Goal: Task Accomplishment & Management: Manage account settings

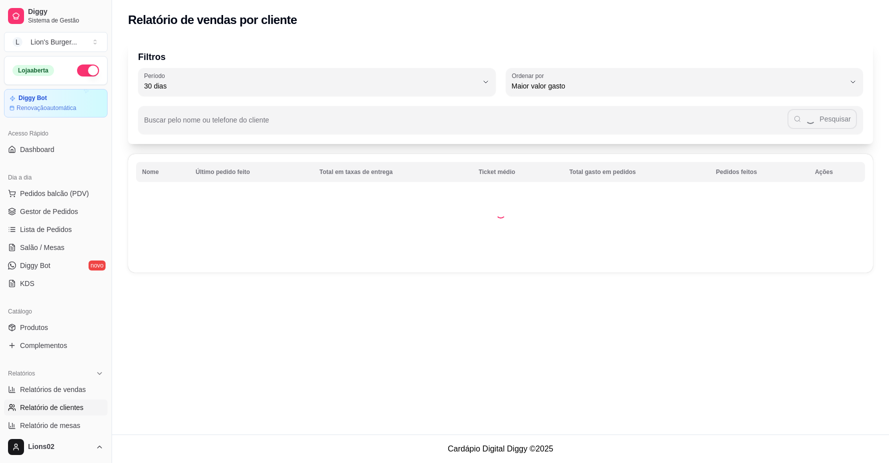
select select "30"
select select "HIGHEST_TOTAL_SPENT_WITH_ORDERS"
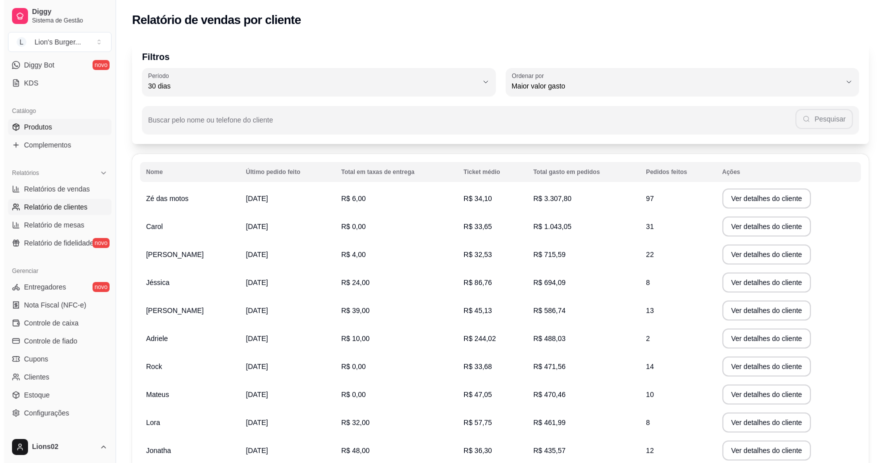
scroll to position [34, 0]
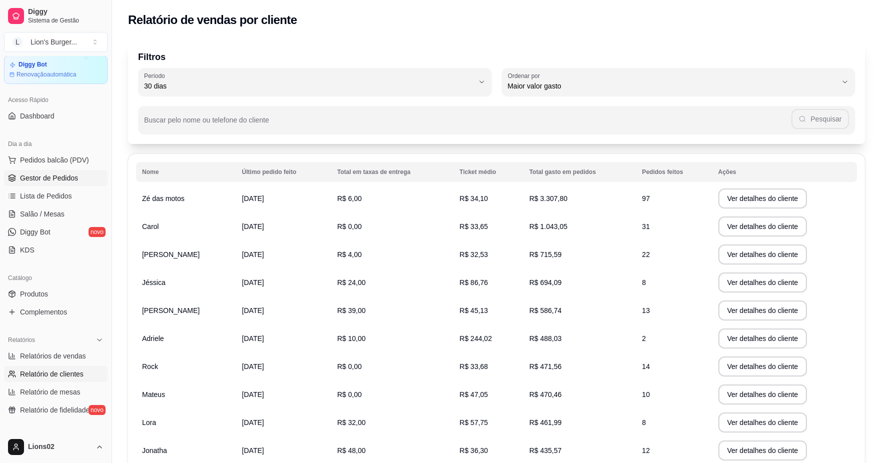
click at [83, 181] on link "Gestor de Pedidos" at bounding box center [56, 178] width 104 height 16
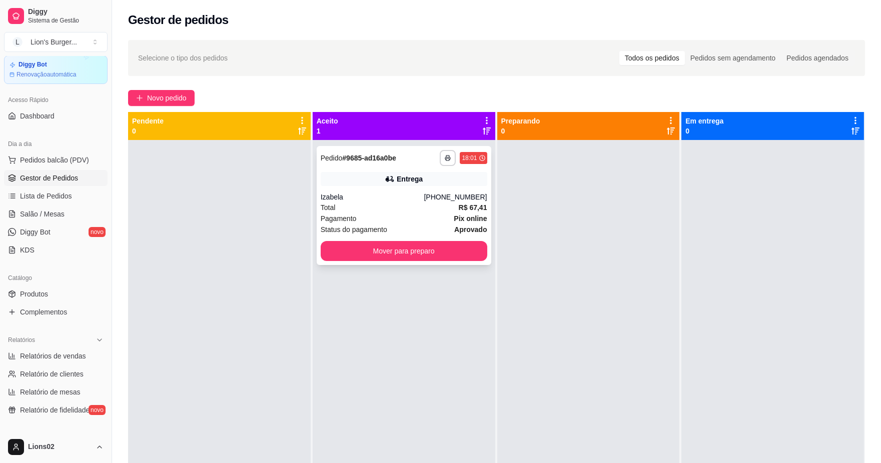
click at [454, 208] on div "Total R$ 67,41" at bounding box center [404, 207] width 167 height 11
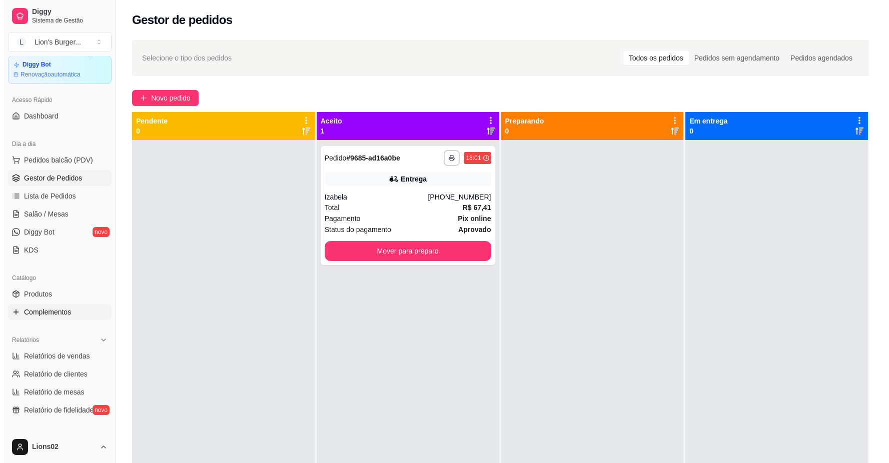
scroll to position [89, 0]
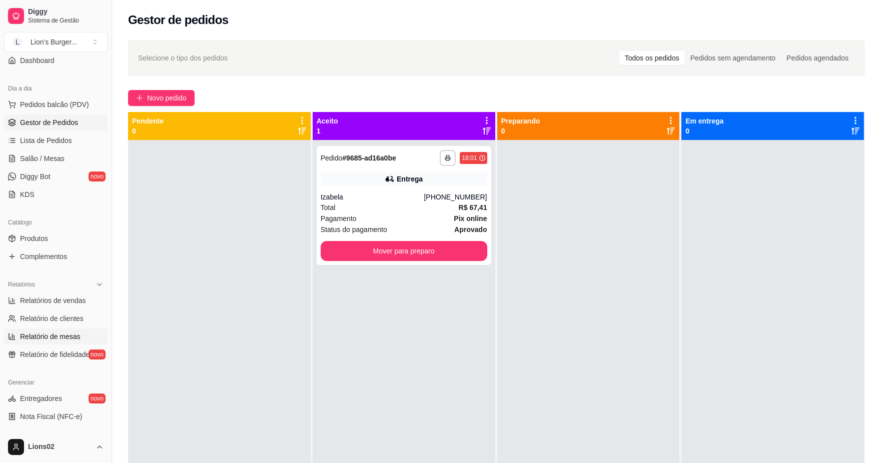
click at [78, 329] on link "Relatório de mesas" at bounding box center [56, 337] width 104 height 16
select select "TOTAL_OF_ORDERS"
select select "7"
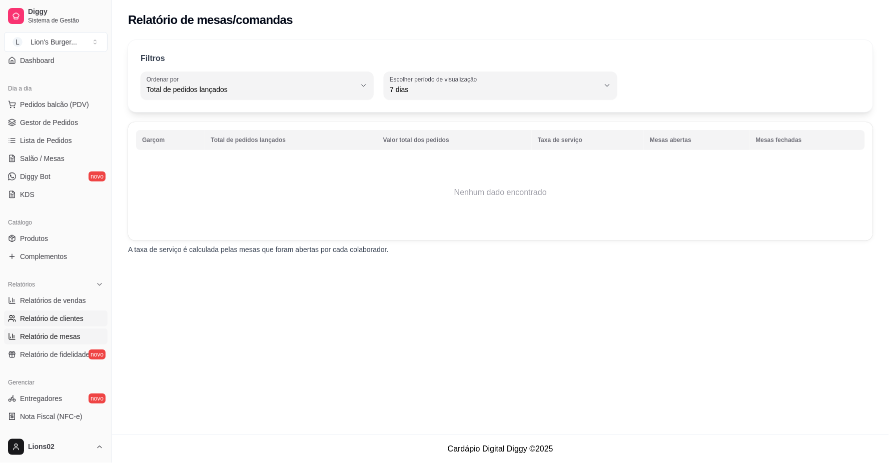
click at [78, 323] on span "Relatório de clientes" at bounding box center [52, 319] width 64 height 10
select select "30"
select select "HIGHEST_TOTAL_SPENT_WITH_ORDERS"
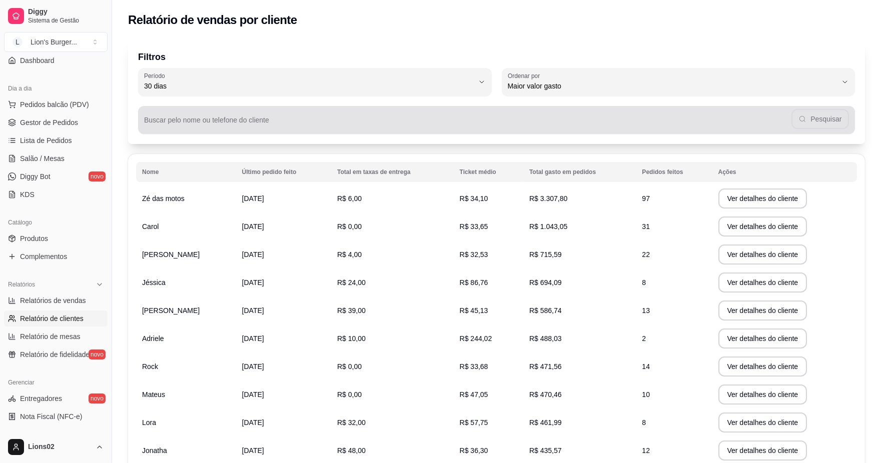
click at [271, 127] on input "Buscar pelo nome ou telefone do cliente" at bounding box center [467, 124] width 647 height 10
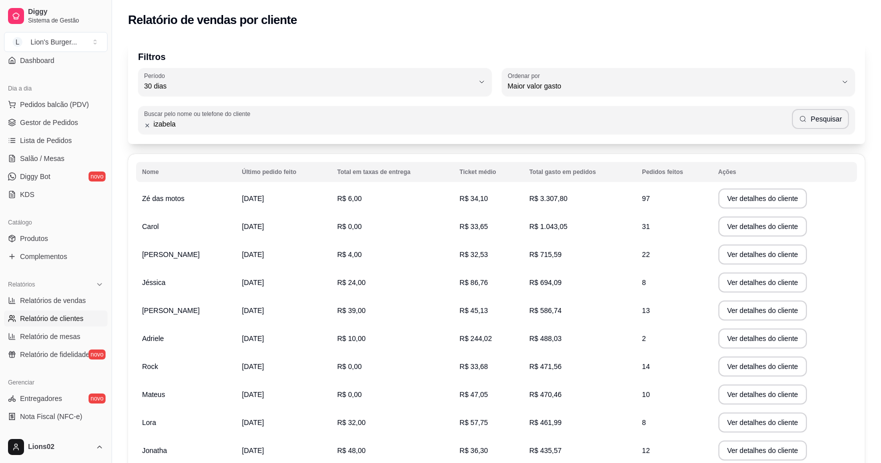
type input "izabela"
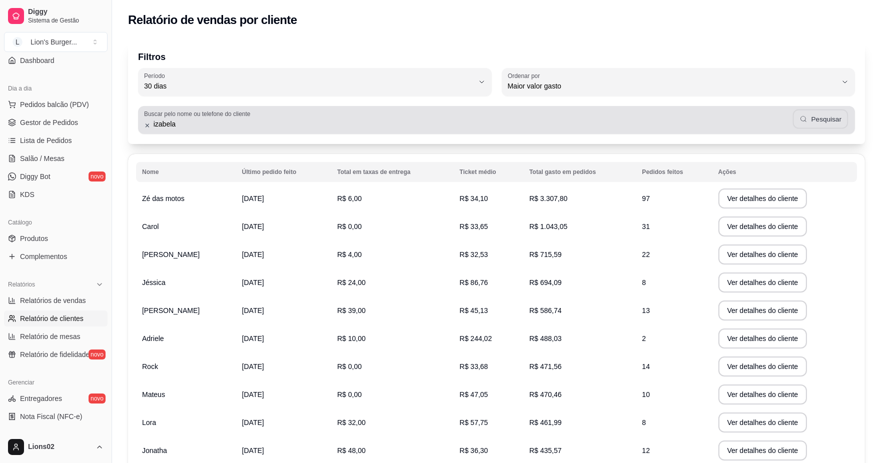
click at [832, 112] on button "Pesquisar" at bounding box center [820, 120] width 56 height 20
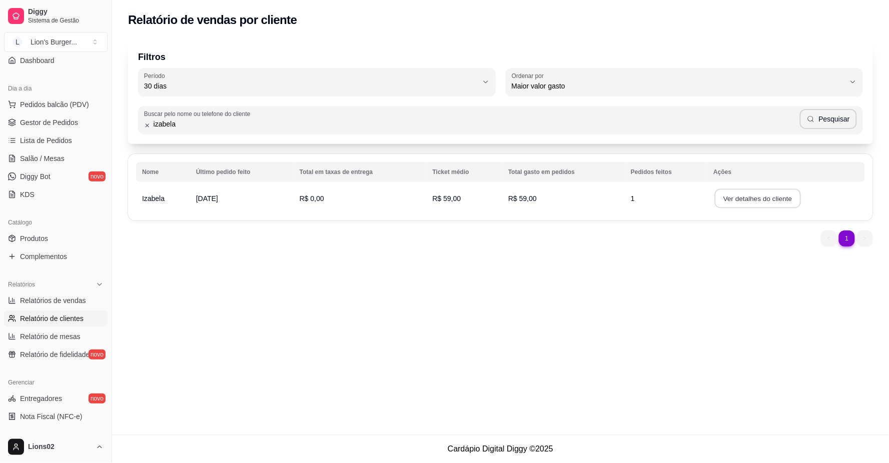
click at [744, 201] on button "Ver detalhes do cliente" at bounding box center [758, 199] width 86 height 20
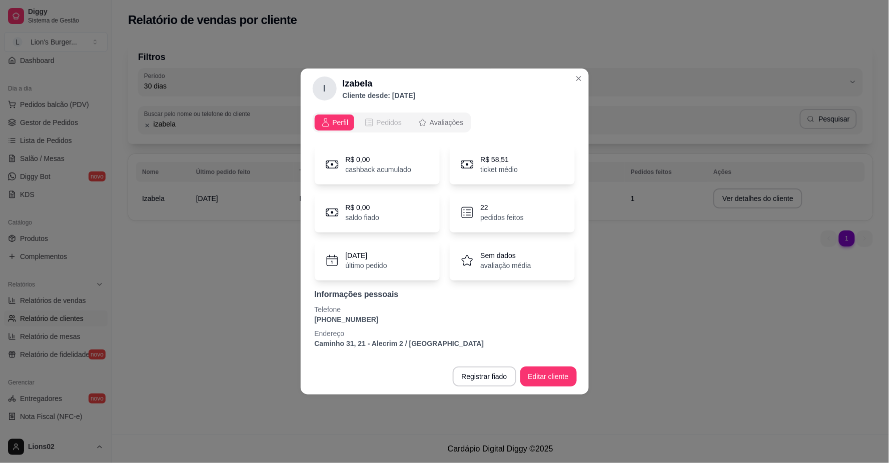
click at [392, 125] on span "Pedidos" at bounding box center [389, 123] width 26 height 10
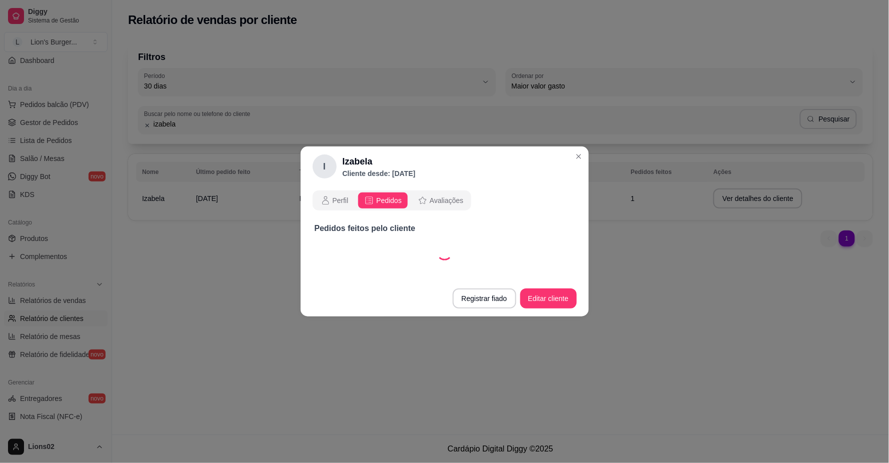
select select "30"
select select "ALL"
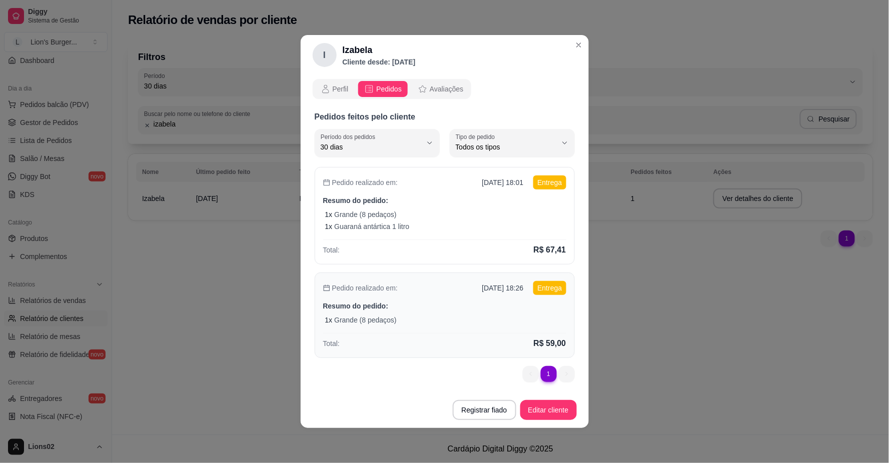
click at [477, 311] on p "Resumo do pedido:" at bounding box center [444, 306] width 243 height 10
click at [471, 141] on div "Todos os tipos" at bounding box center [506, 143] width 101 height 20
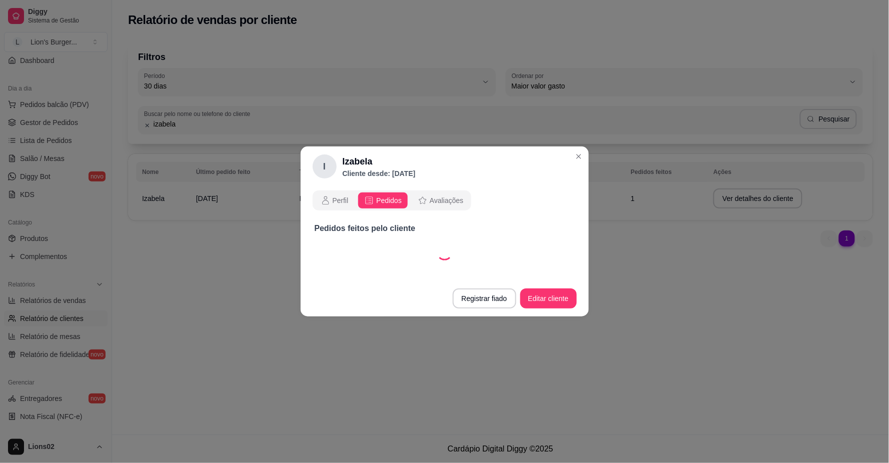
select select "30"
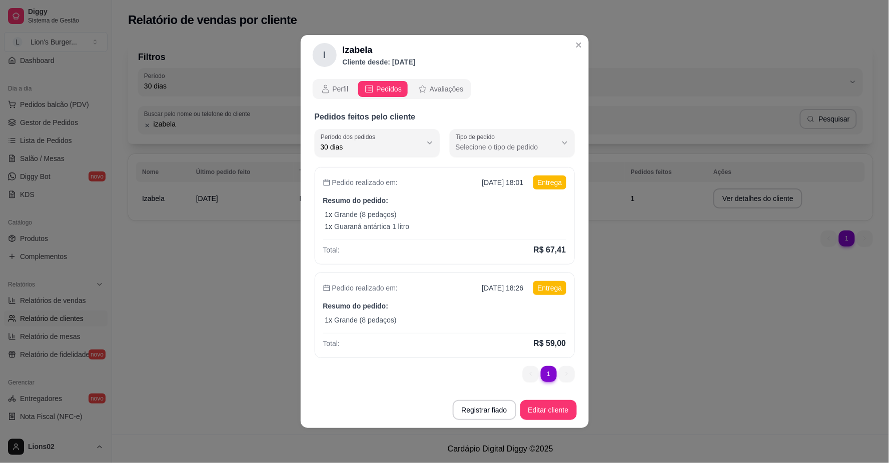
click at [547, 378] on li "1" at bounding box center [549, 374] width 16 height 16
click at [546, 372] on li "1" at bounding box center [549, 374] width 16 height 16
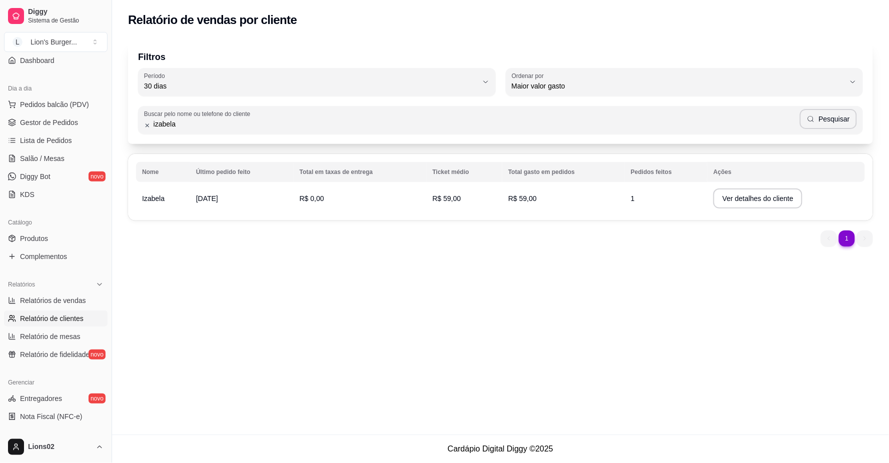
click at [642, 192] on td "1" at bounding box center [666, 199] width 83 height 28
click at [753, 196] on button "Ver detalhes do cliente" at bounding box center [758, 199] width 86 height 20
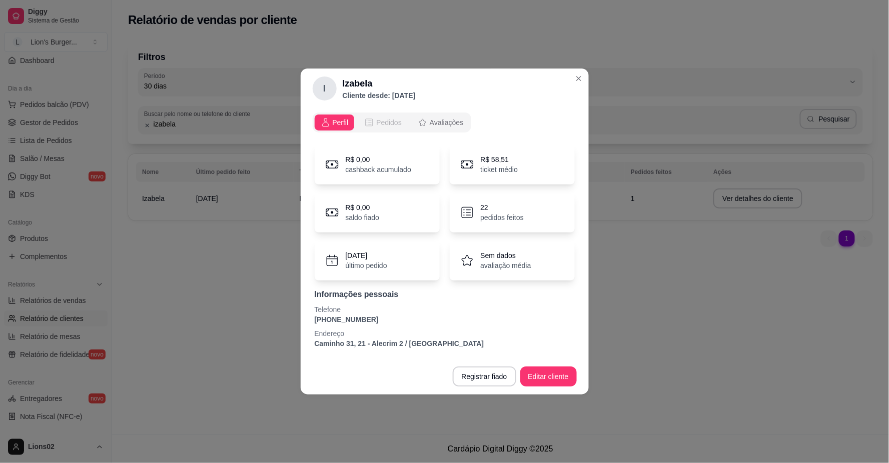
click at [383, 126] on span "Pedidos" at bounding box center [389, 123] width 26 height 10
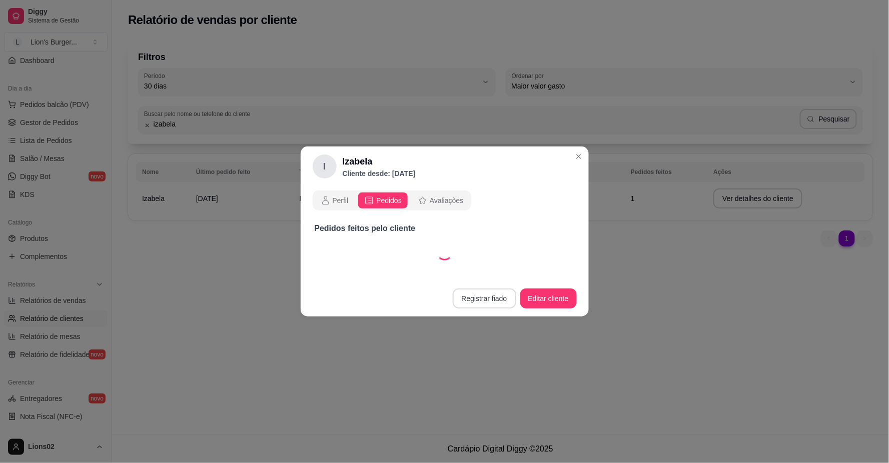
select select "30"
select select "ALL"
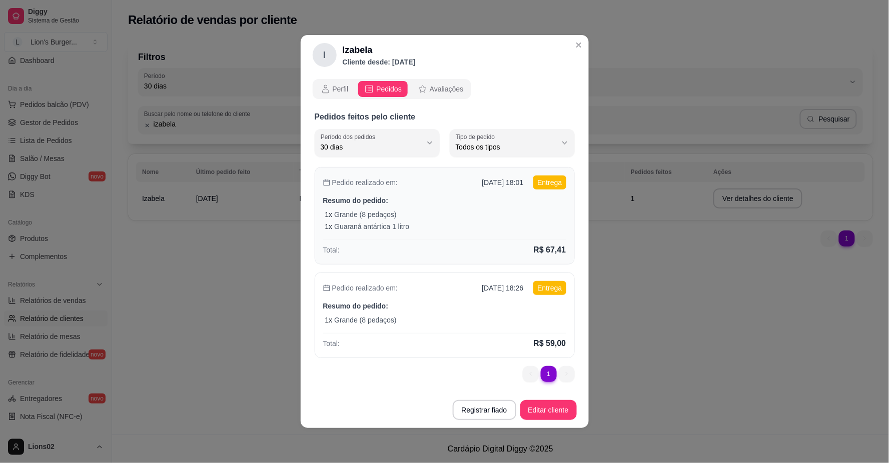
click at [429, 197] on p "Resumo do pedido:" at bounding box center [444, 201] width 243 height 10
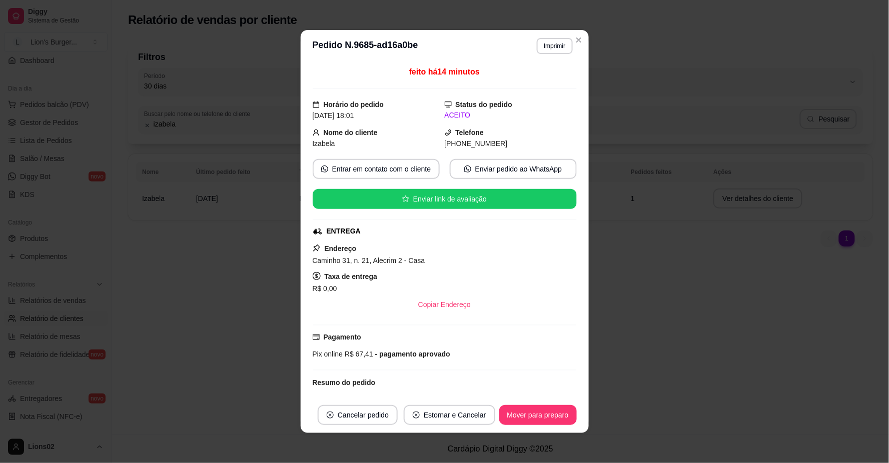
scroll to position [222, 0]
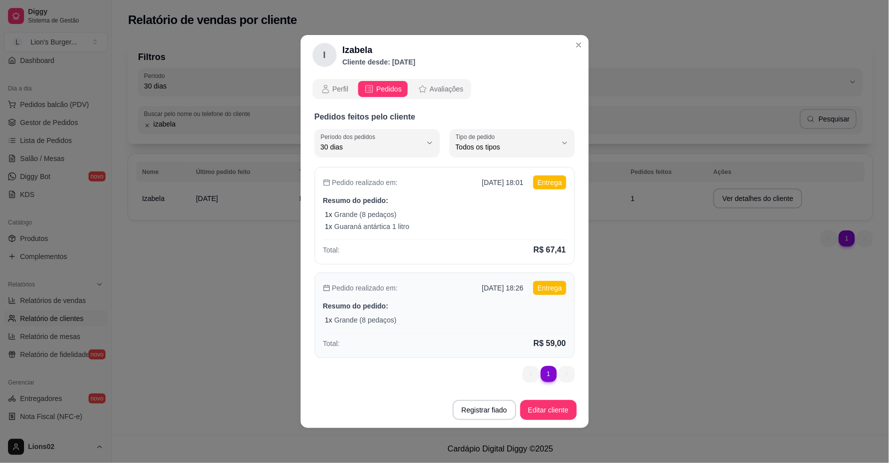
click at [517, 307] on p "Resumo do pedido:" at bounding box center [444, 306] width 243 height 10
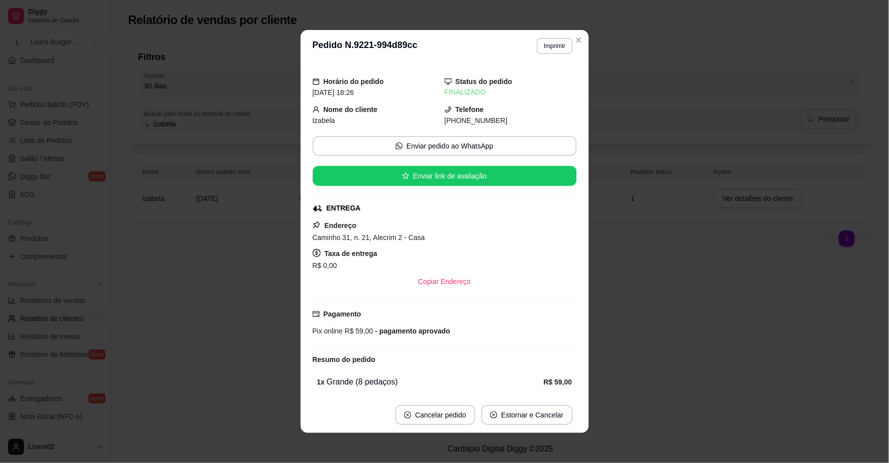
scroll to position [164, 0]
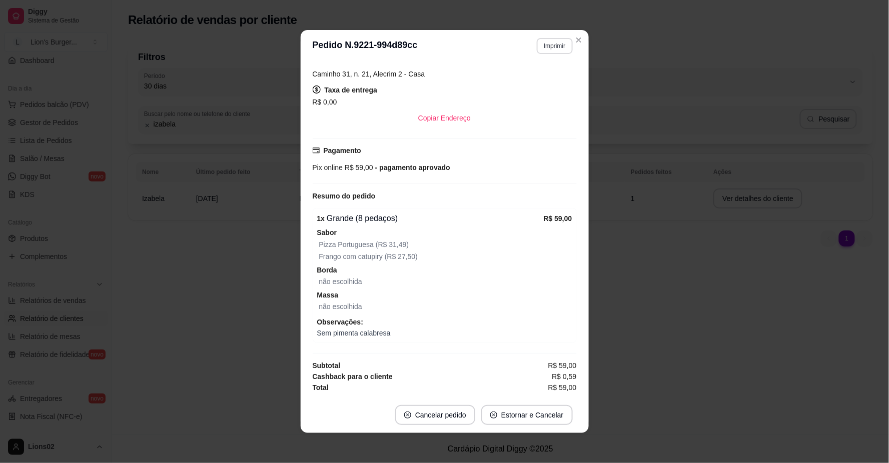
click at [548, 47] on button "Imprimir" at bounding box center [555, 46] width 36 height 16
click at [544, 84] on button "IMPRESSORA" at bounding box center [533, 82] width 73 height 16
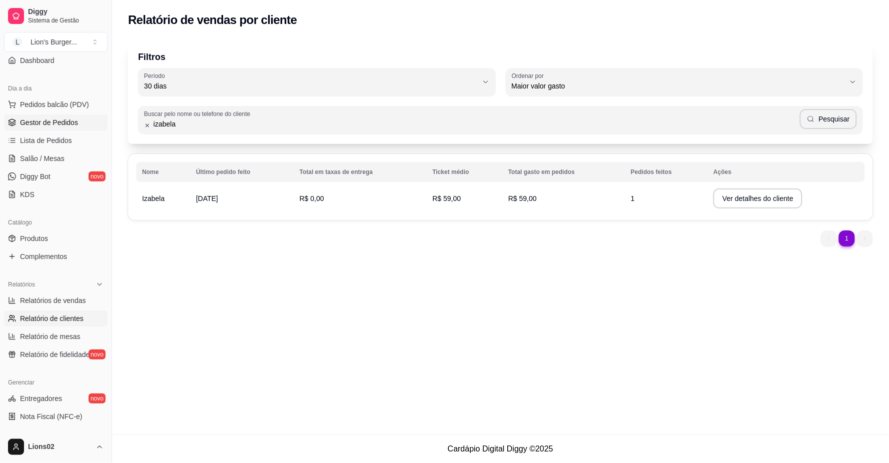
click at [57, 118] on span "Gestor de Pedidos" at bounding box center [49, 123] width 58 height 10
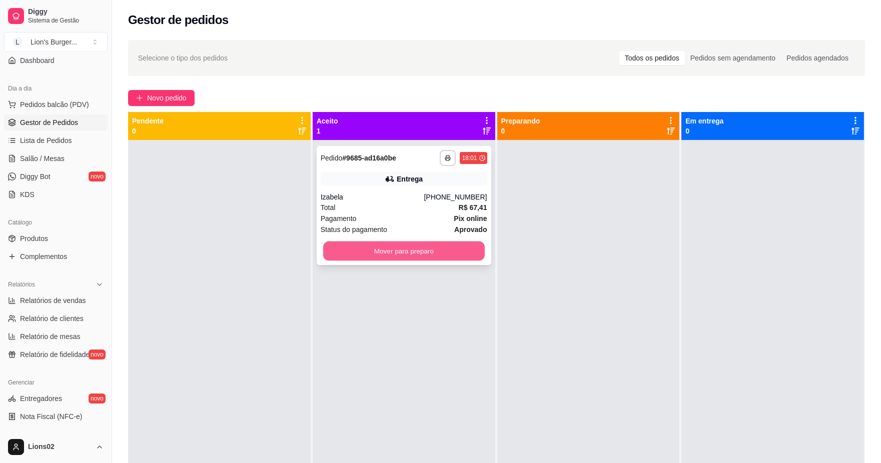
click at [464, 253] on button "Mover para preparo" at bounding box center [404, 252] width 162 height 20
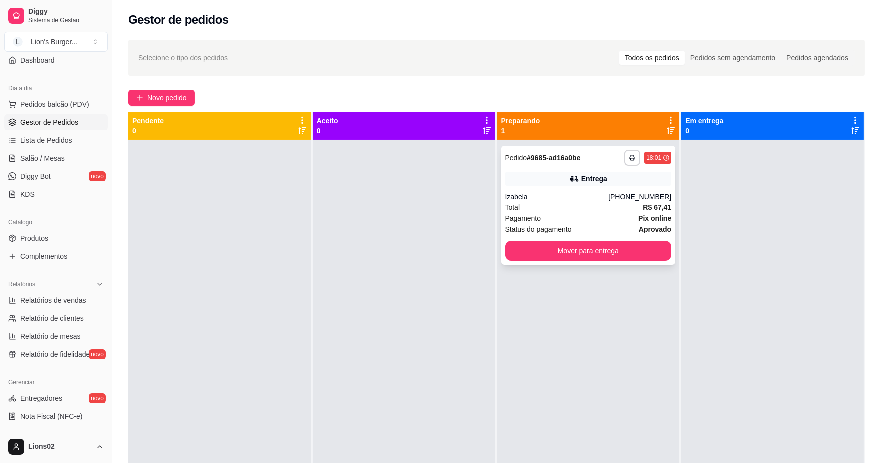
click at [578, 219] on div "Pagamento Pix online" at bounding box center [588, 218] width 167 height 11
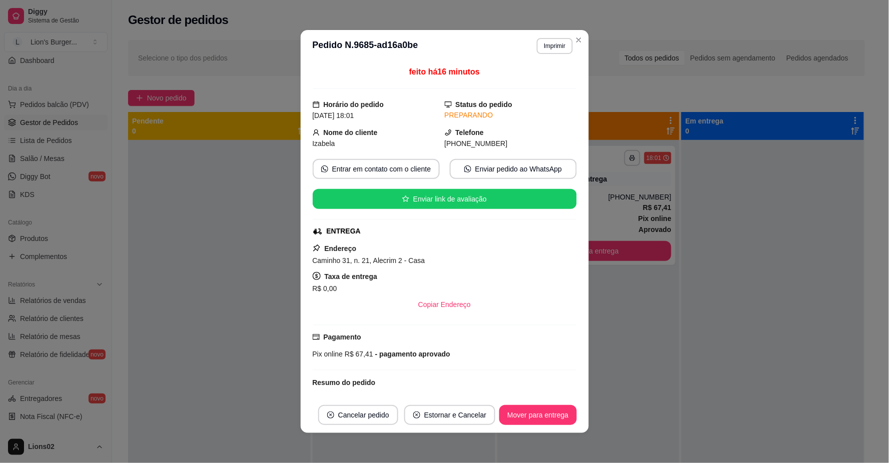
scroll to position [241, 0]
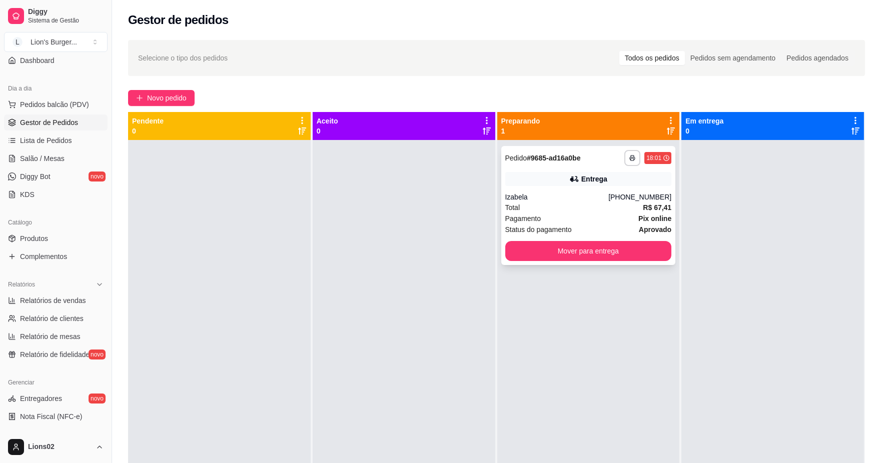
click at [629, 224] on div "Status do pagamento aprovado" at bounding box center [588, 229] width 167 height 11
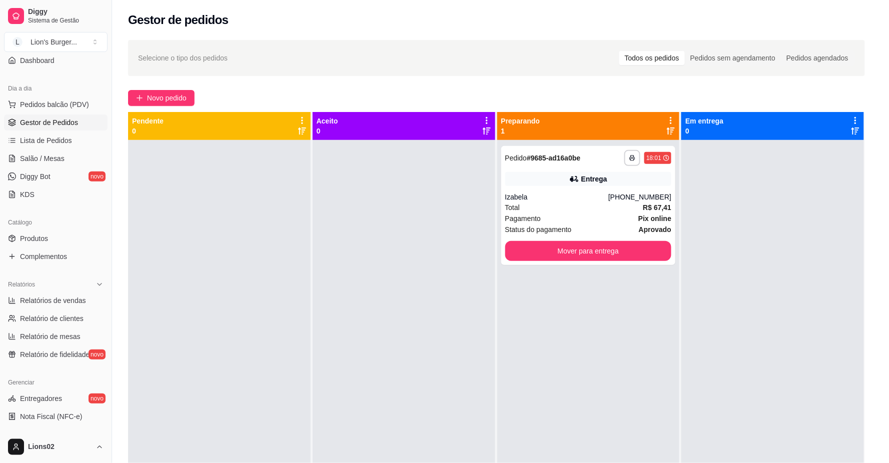
scroll to position [167, 0]
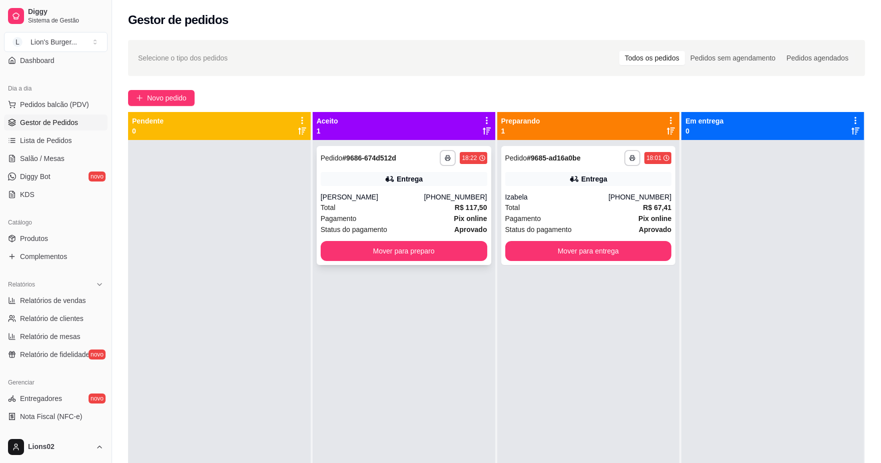
click at [444, 223] on div "Pagamento Pix online" at bounding box center [404, 218] width 167 height 11
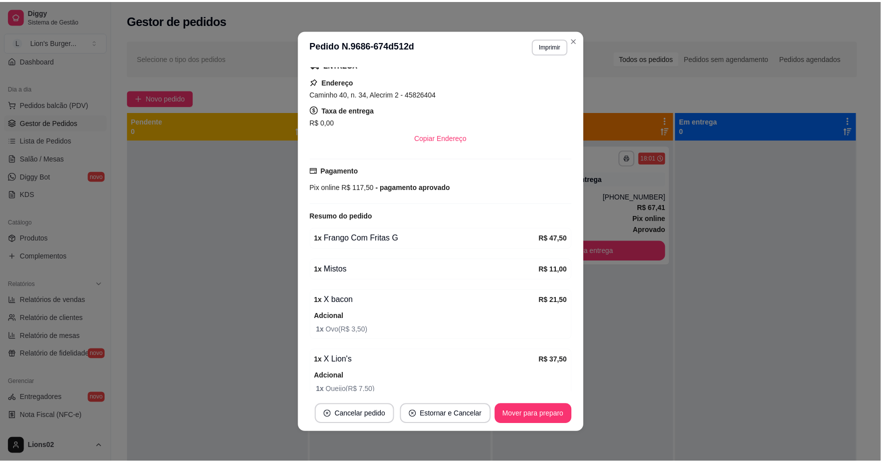
scroll to position [222, 0]
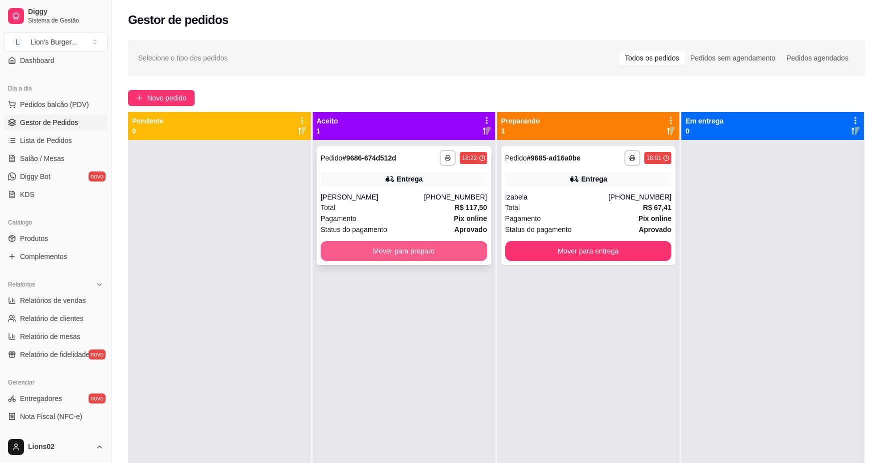
click at [399, 250] on button "Mover para preparo" at bounding box center [404, 251] width 167 height 20
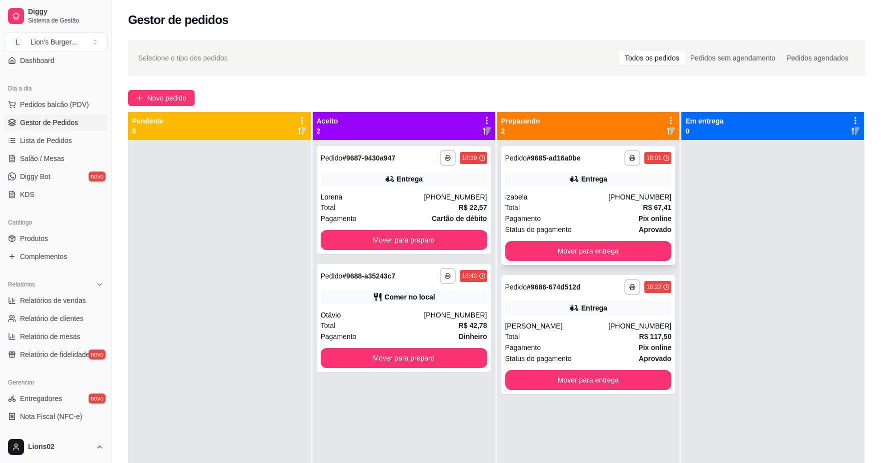
click at [616, 207] on div "Total R$ 67,41" at bounding box center [588, 207] width 167 height 11
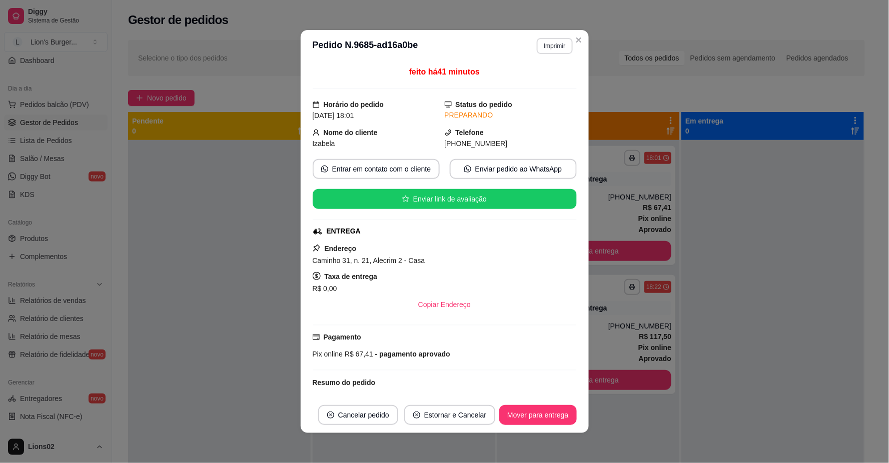
click at [542, 44] on button "Imprimir" at bounding box center [555, 46] width 36 height 16
click at [547, 80] on button "IMPRESSORA" at bounding box center [533, 82] width 73 height 16
click at [581, 163] on div "feito há 41 minutos Horário do pedido [DATE] 18:01 Status do pedido PREPARANDO …" at bounding box center [445, 230] width 288 height 334
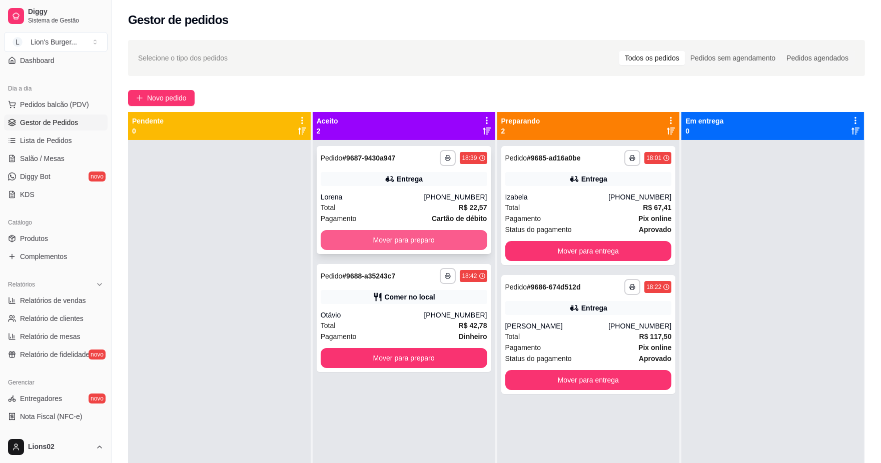
click at [455, 239] on button "Mover para preparo" at bounding box center [404, 240] width 167 height 20
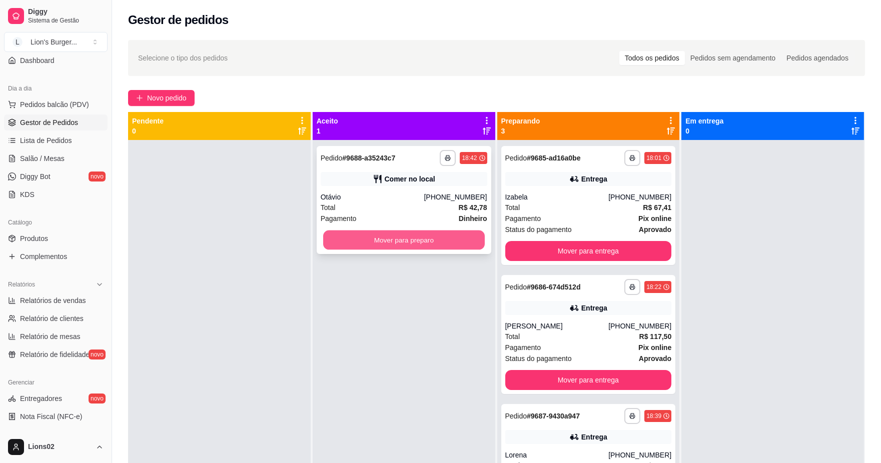
click at [450, 241] on button "Mover para preparo" at bounding box center [404, 241] width 162 height 20
click at [473, 239] on button "Mover para preparo" at bounding box center [404, 241] width 162 height 20
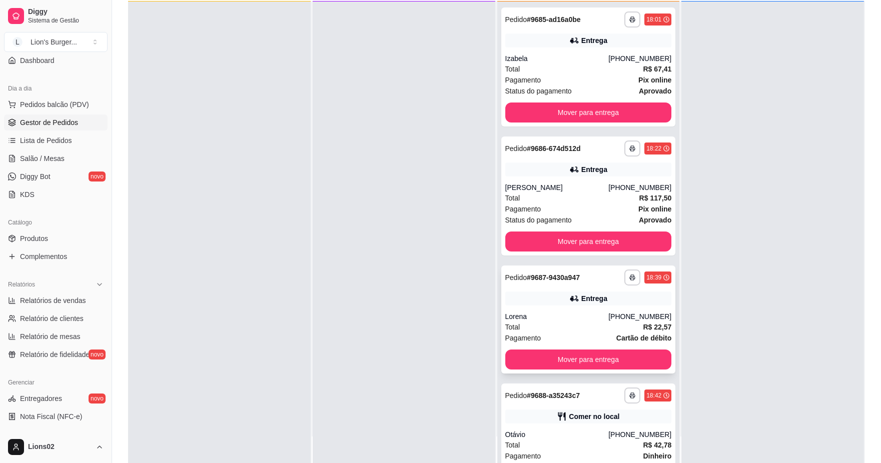
scroll to position [56, 0]
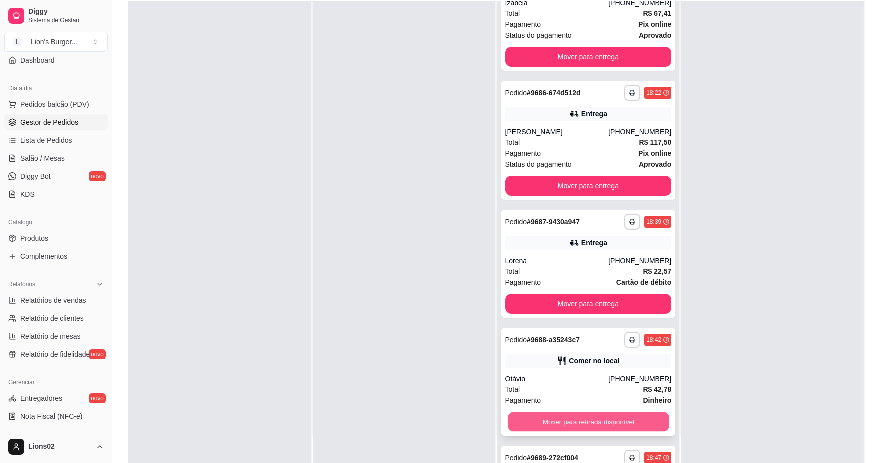
click at [627, 422] on button "Mover para retirada disponível" at bounding box center [588, 423] width 162 height 20
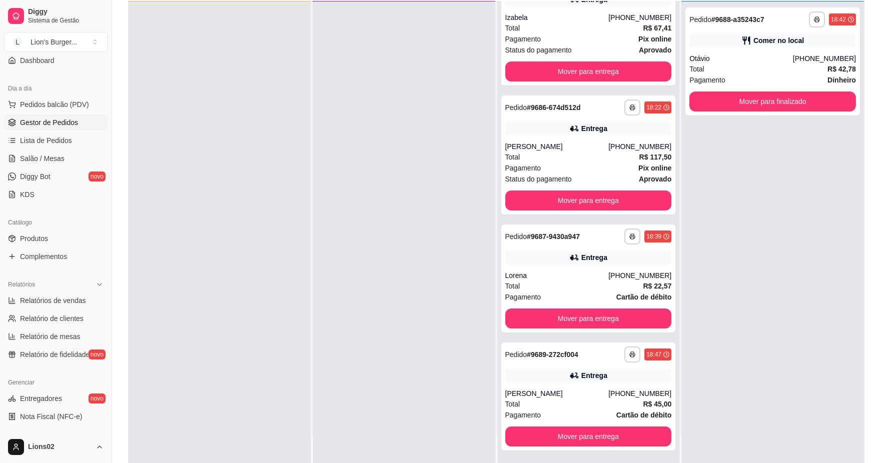
scroll to position [41, 0]
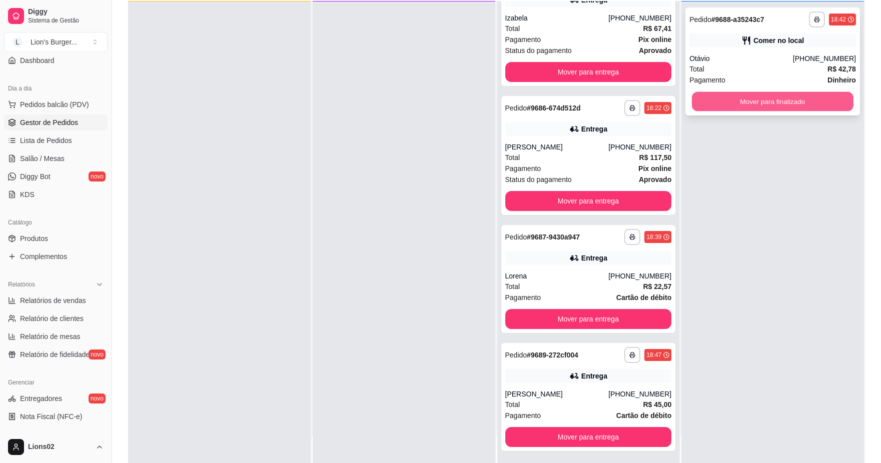
click at [739, 101] on button "Mover para finalizado" at bounding box center [773, 102] width 162 height 20
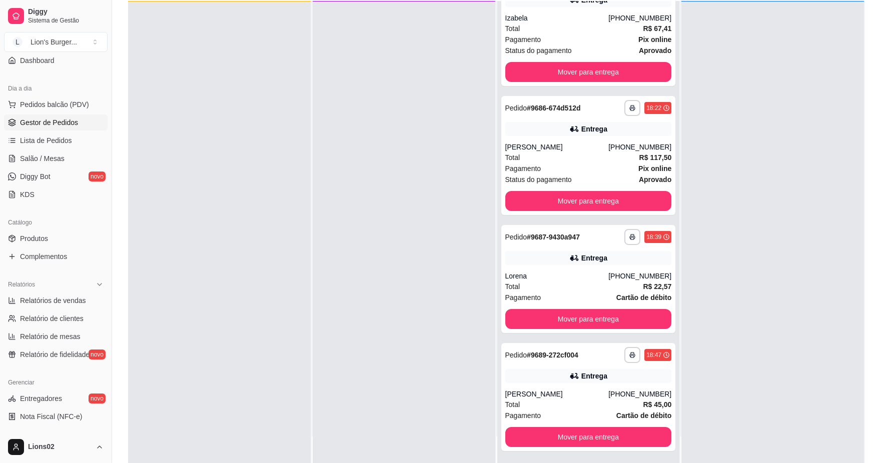
scroll to position [145, 0]
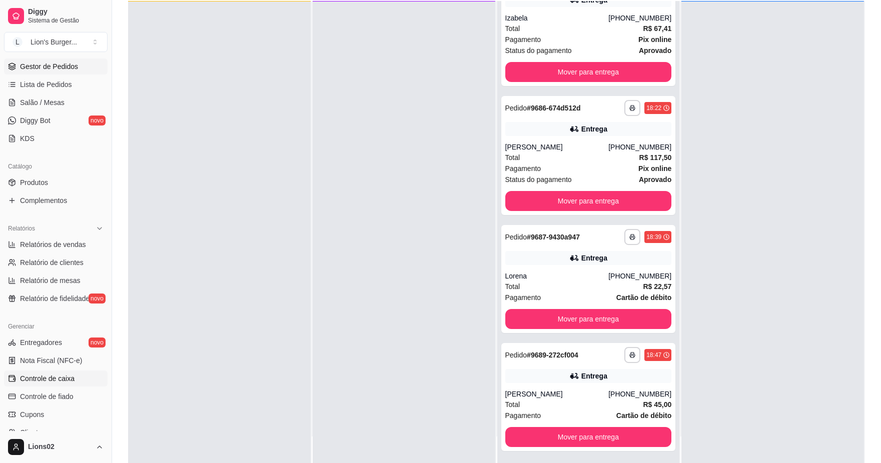
click at [73, 372] on link "Controle de caixa" at bounding box center [56, 379] width 104 height 16
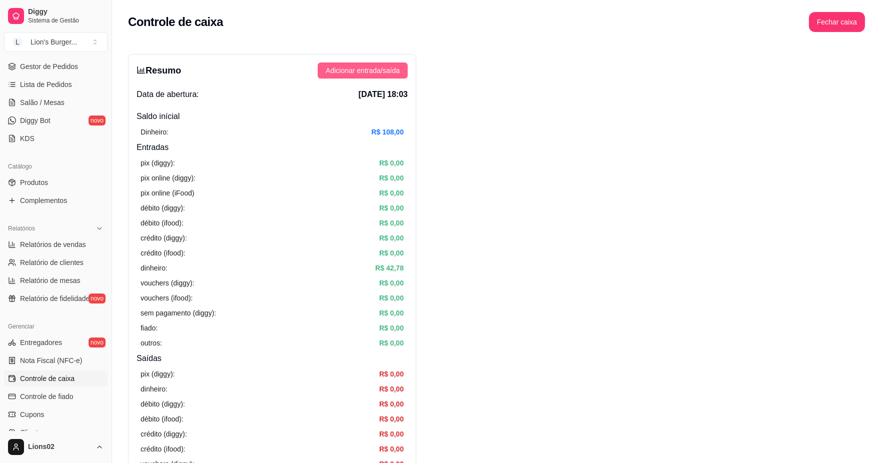
click at [379, 73] on span "Adicionar entrada/saída" at bounding box center [363, 70] width 74 height 11
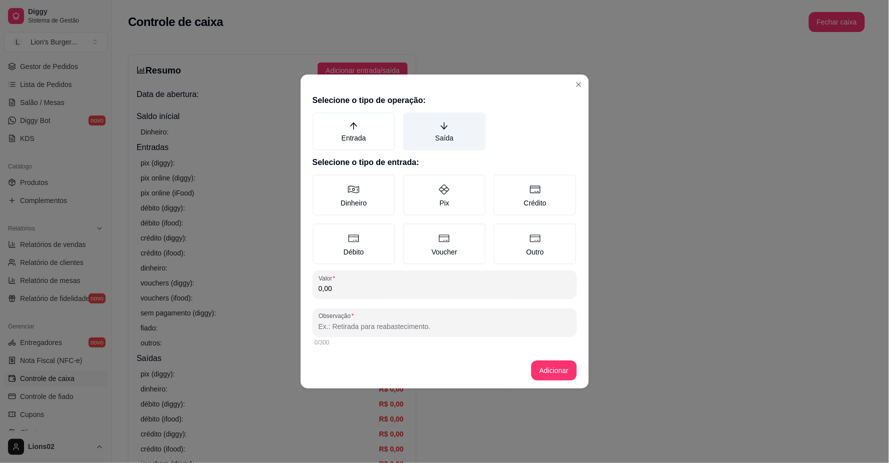
click at [451, 132] on label "Saída" at bounding box center [444, 132] width 83 height 38
click at [411, 120] on button "Saída" at bounding box center [407, 116] width 8 height 8
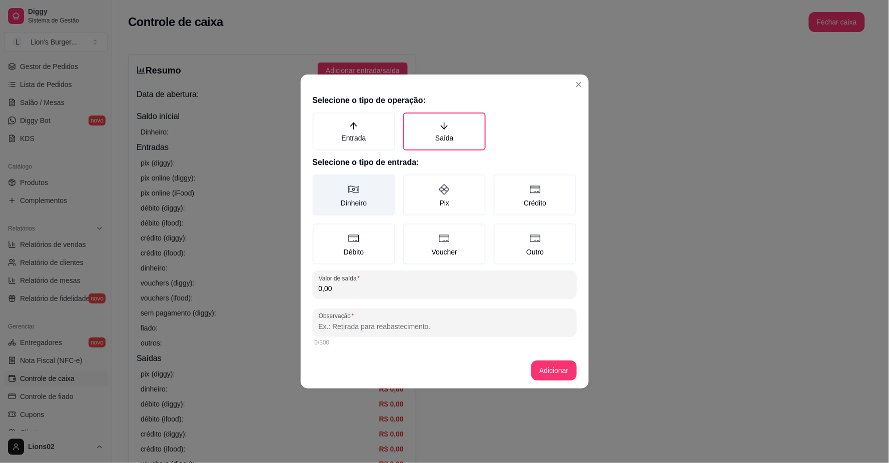
click at [357, 197] on label "Dinheiro" at bounding box center [354, 195] width 83 height 41
click at [320, 182] on button "Dinheiro" at bounding box center [316, 178] width 8 height 8
click at [327, 286] on input "0,00" at bounding box center [445, 289] width 252 height 10
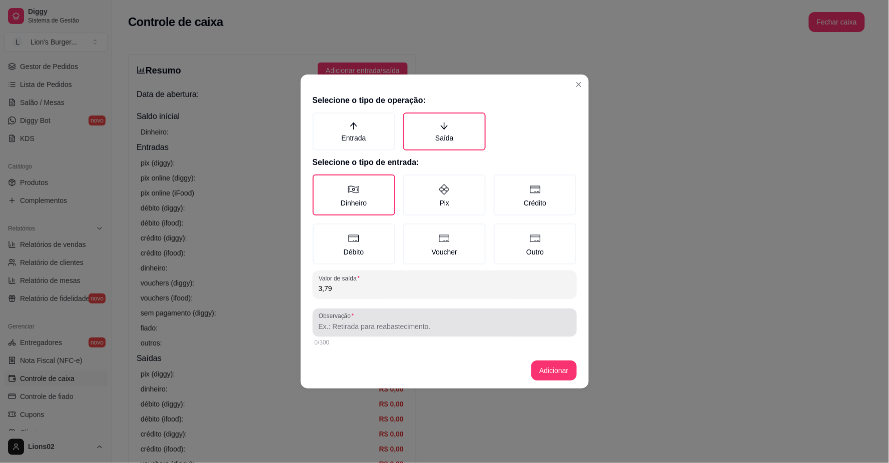
type input "3,79"
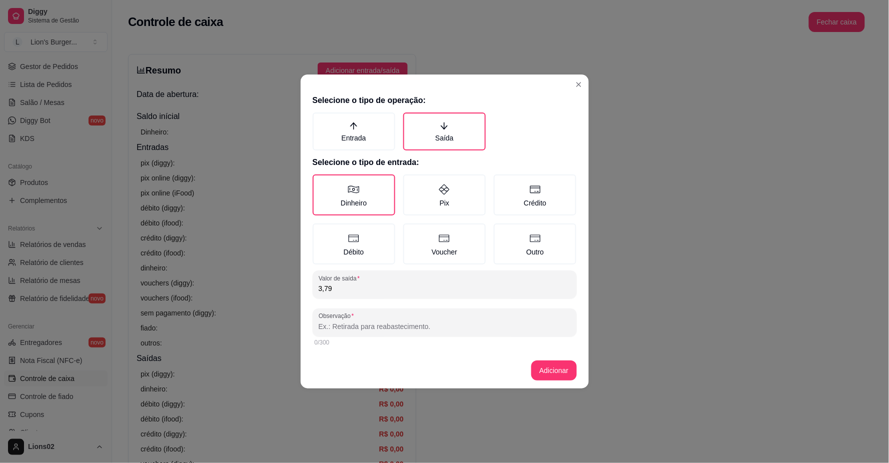
click at [521, 324] on input "Observação" at bounding box center [445, 327] width 252 height 10
type input "banana"
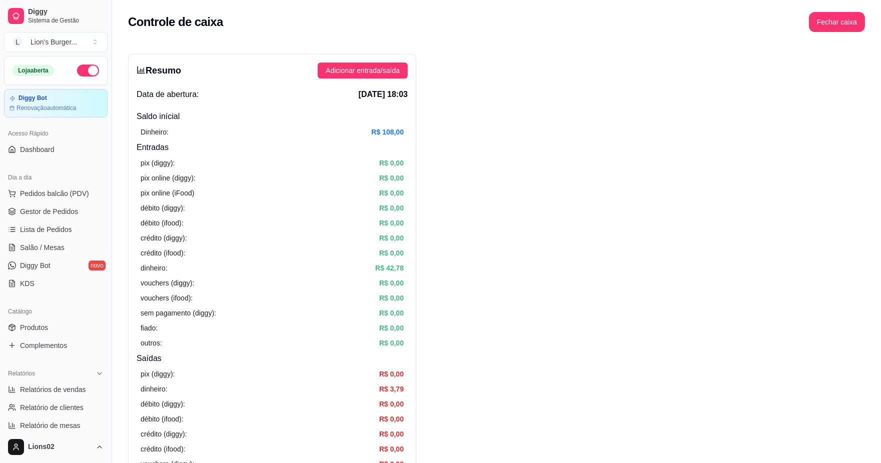
click at [57, 214] on span "Gestor de Pedidos" at bounding box center [49, 212] width 58 height 10
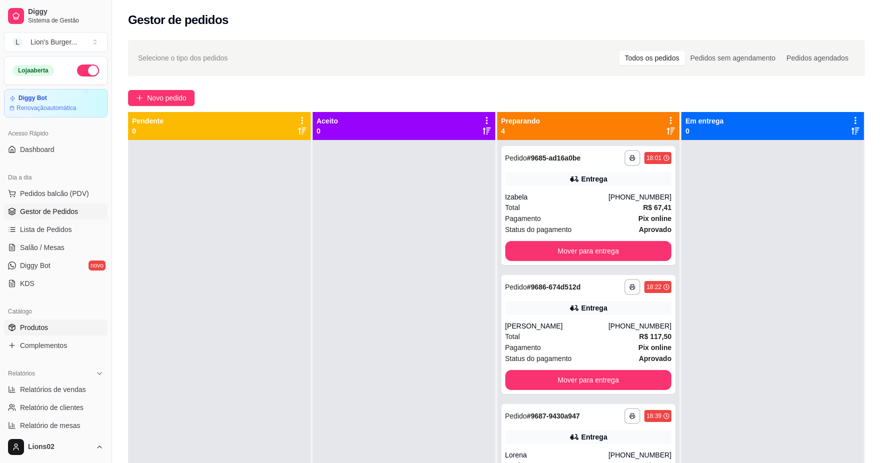
click at [58, 328] on link "Produtos" at bounding box center [56, 328] width 104 height 16
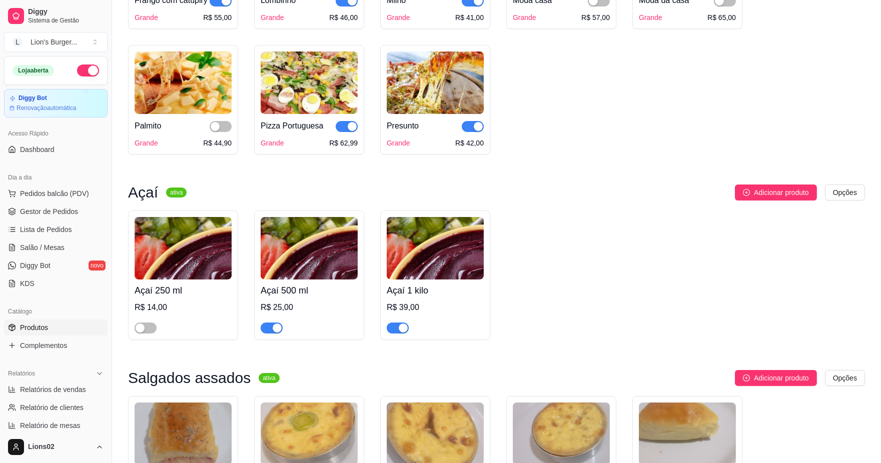
scroll to position [778, 0]
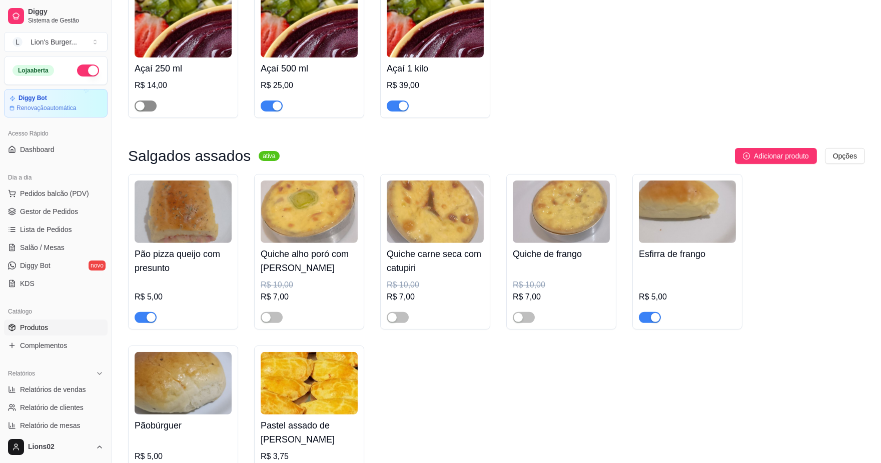
click at [148, 112] on span "button" at bounding box center [146, 106] width 22 height 11
click at [64, 208] on span "Gestor de Pedidos" at bounding box center [49, 212] width 58 height 10
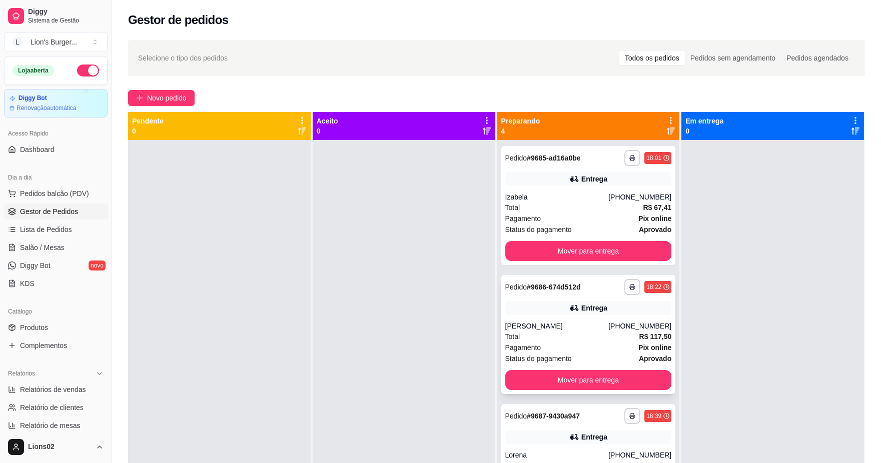
click at [610, 340] on div "Total R$ 117,50" at bounding box center [588, 336] width 167 height 11
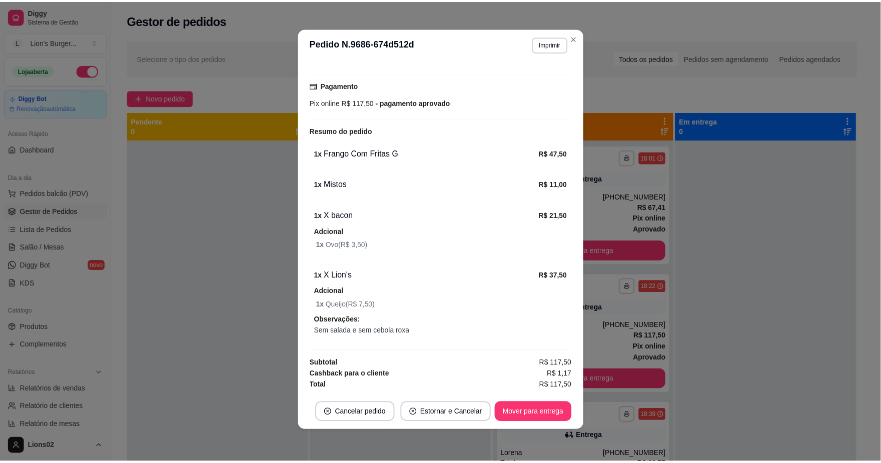
scroll to position [139, 0]
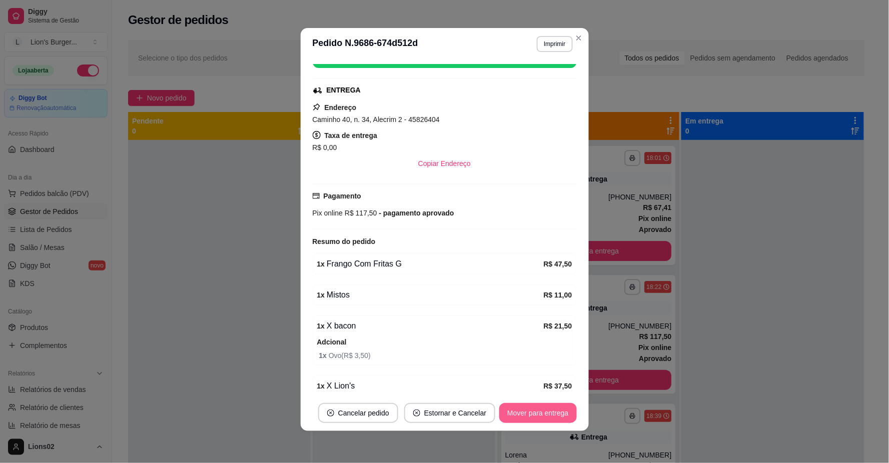
click at [527, 416] on button "Mover para entrega" at bounding box center [537, 413] width 77 height 20
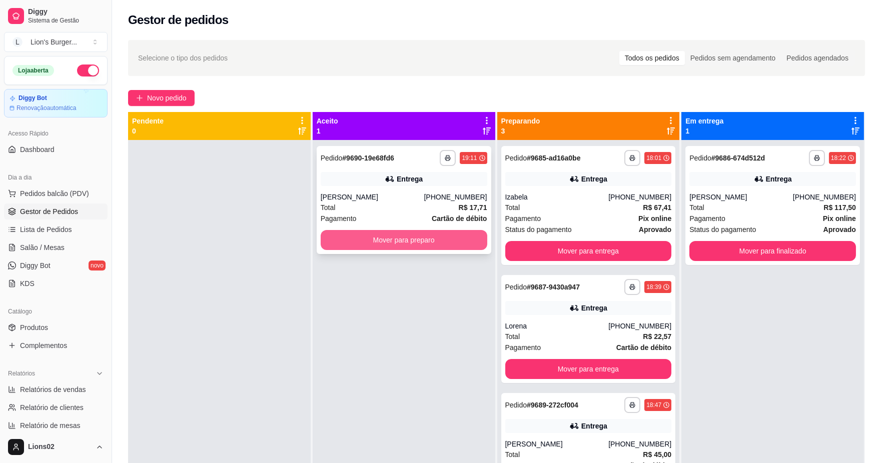
click at [453, 234] on button "Mover para preparo" at bounding box center [404, 240] width 167 height 20
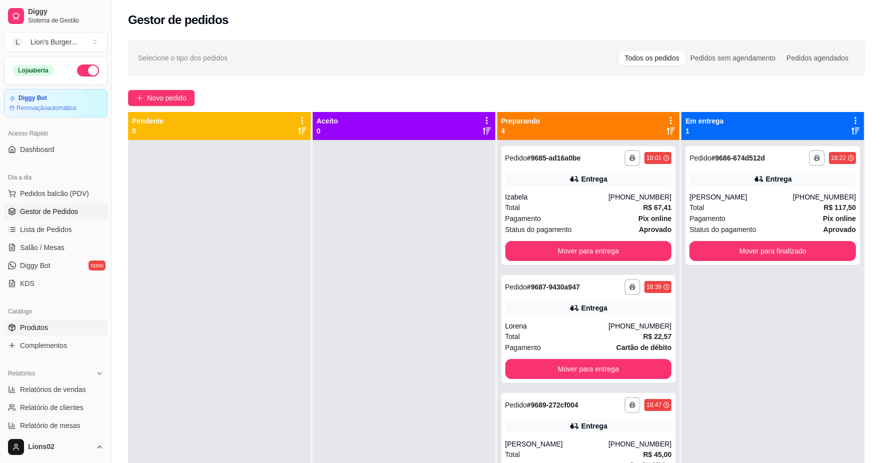
click at [90, 323] on link "Produtos" at bounding box center [56, 328] width 104 height 16
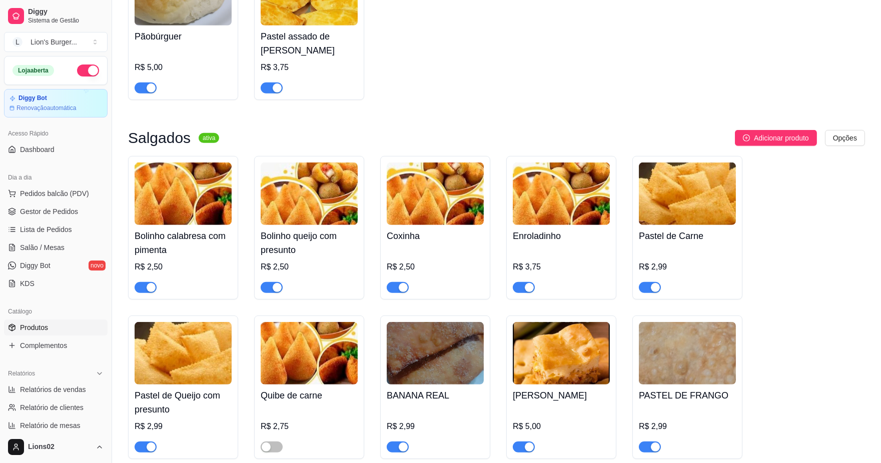
scroll to position [1223, 0]
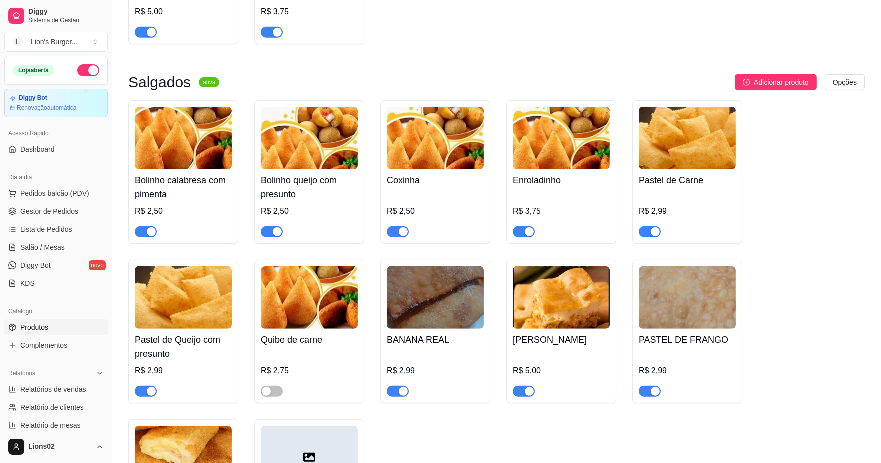
click at [529, 396] on div "button" at bounding box center [529, 391] width 9 height 9
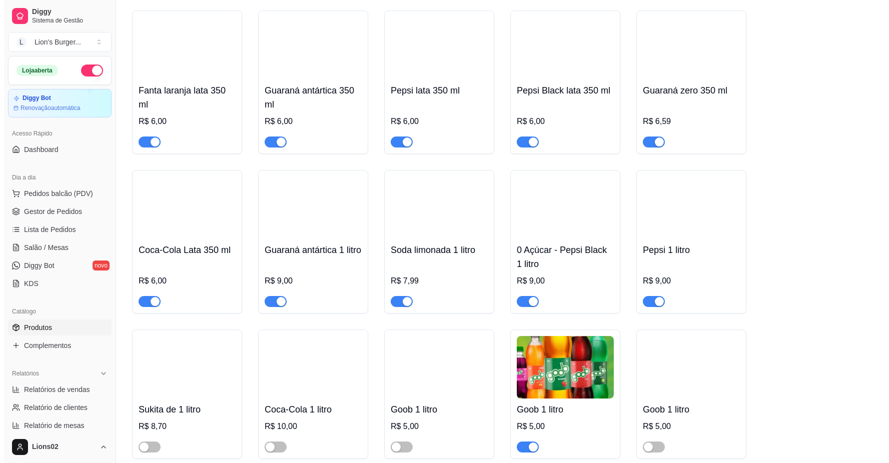
scroll to position [7004, 0]
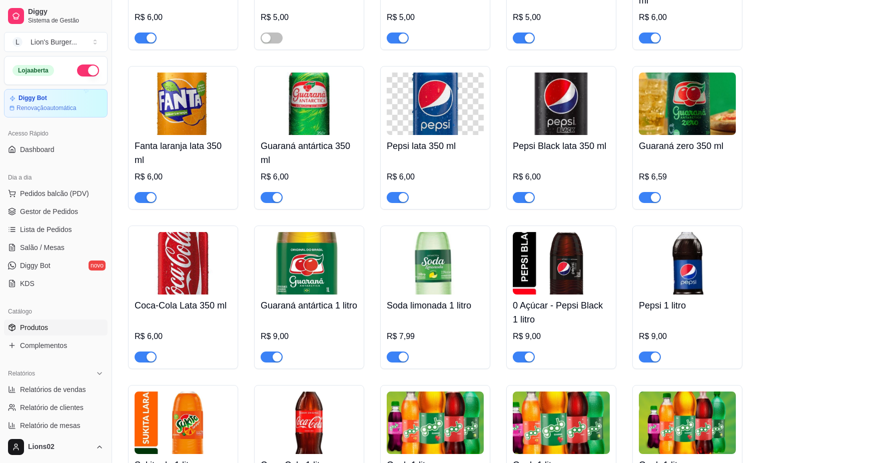
click at [383, 243] on div "Soda limonada 1 litro R$ 7,99" at bounding box center [435, 298] width 110 height 144
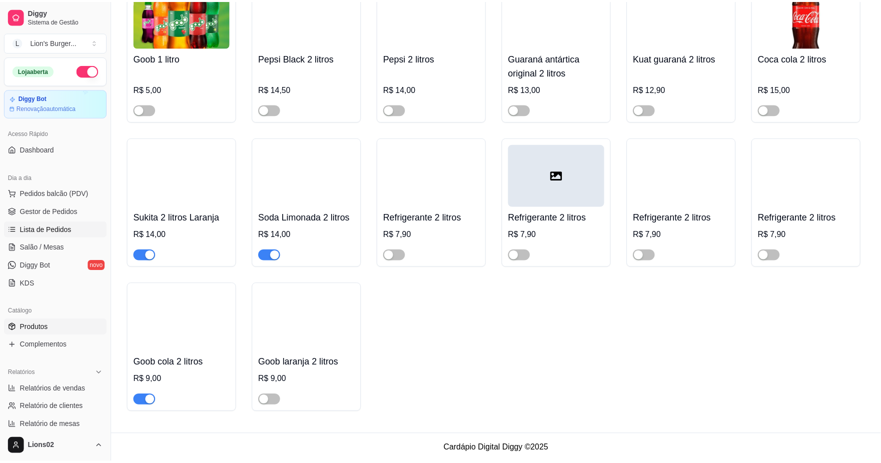
scroll to position [6748, 0]
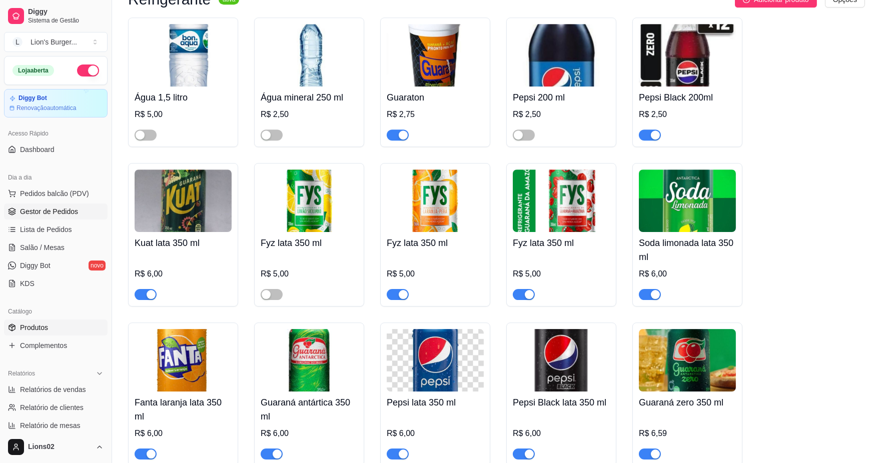
click at [76, 209] on span "Gestor de Pedidos" at bounding box center [49, 212] width 58 height 10
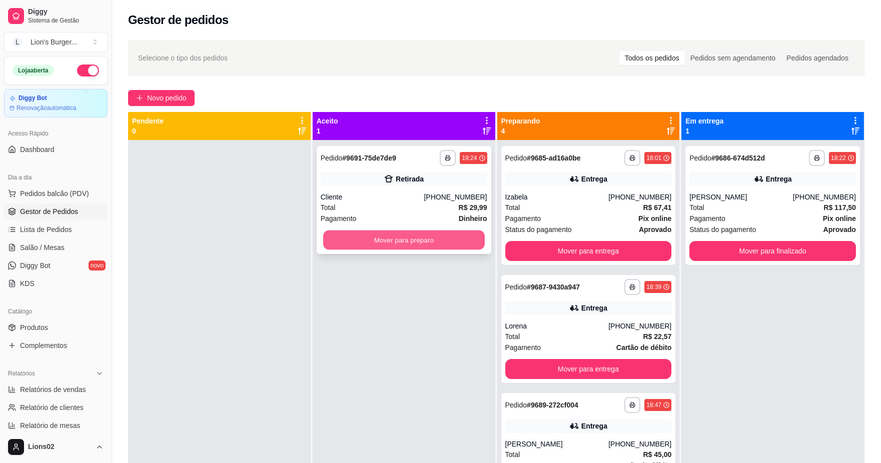
click at [450, 241] on button "Mover para preparo" at bounding box center [404, 241] width 162 height 20
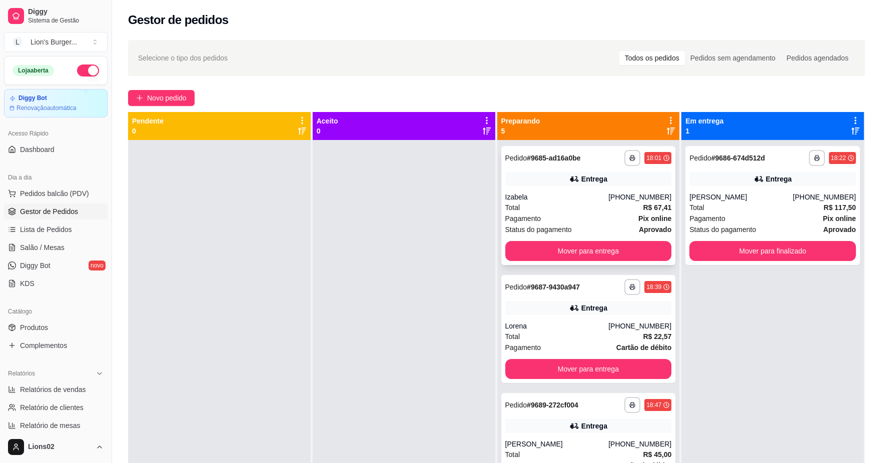
click at [568, 204] on div "Total R$ 67,41" at bounding box center [588, 207] width 167 height 11
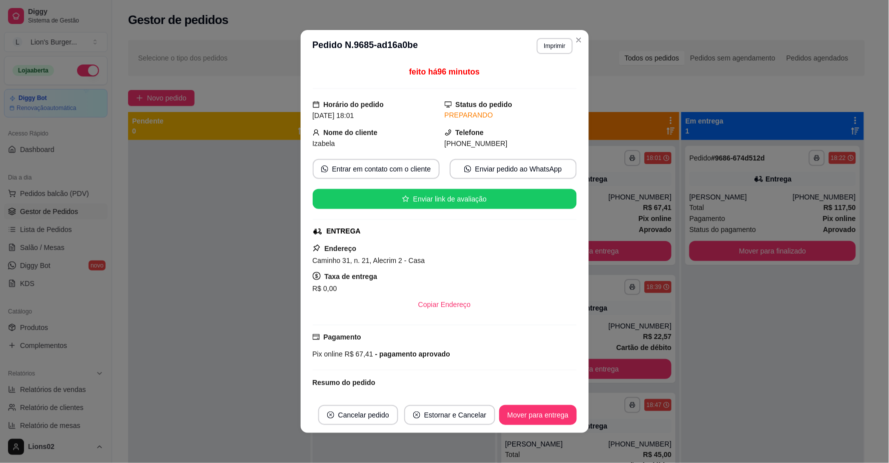
scroll to position [222, 0]
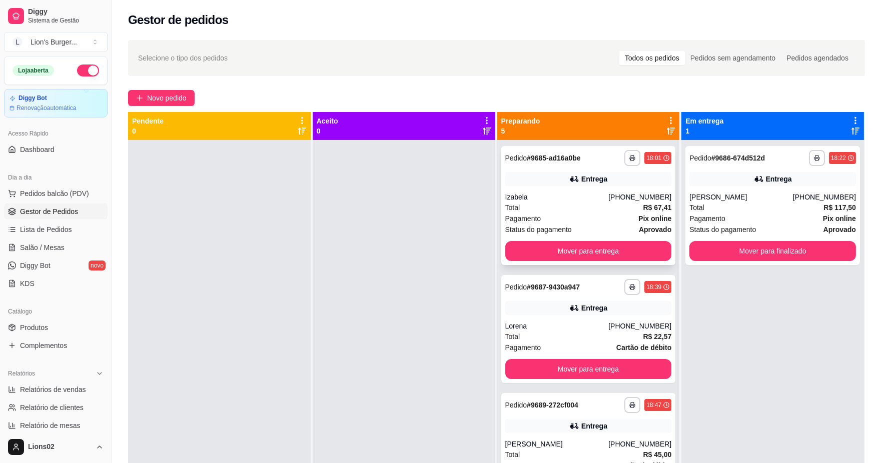
click at [538, 203] on div "Total R$ 67,41" at bounding box center [588, 207] width 167 height 11
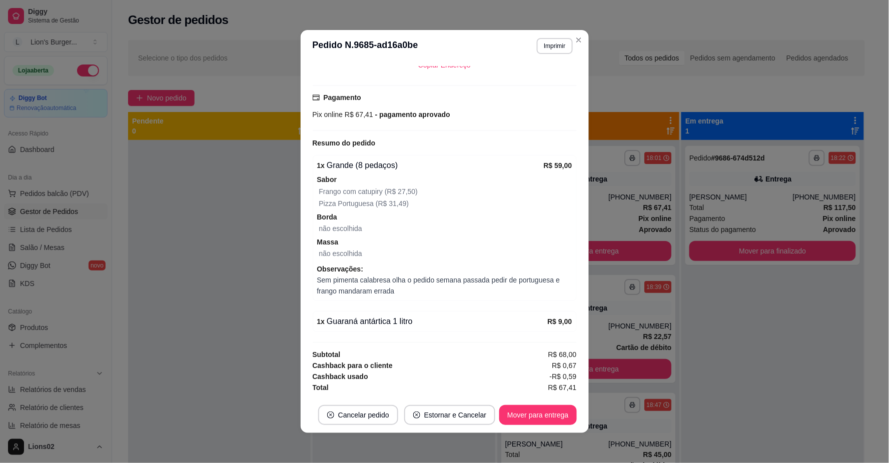
scroll to position [2, 0]
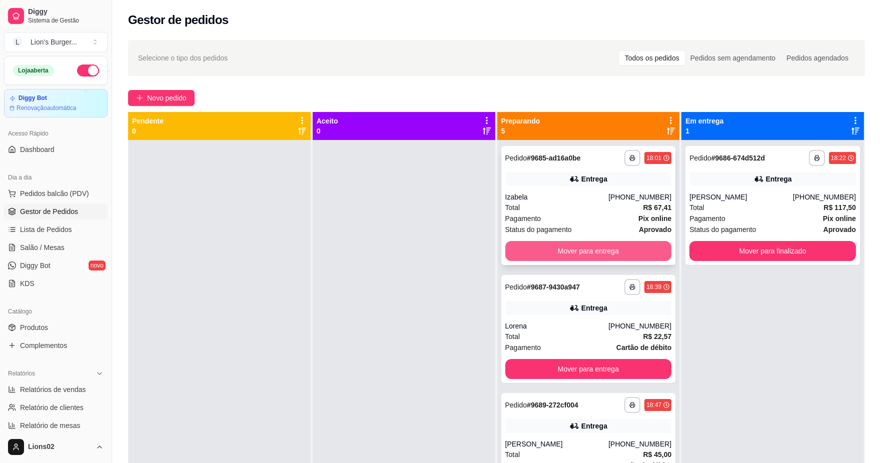
click at [561, 251] on button "Mover para entrega" at bounding box center [588, 251] width 167 height 20
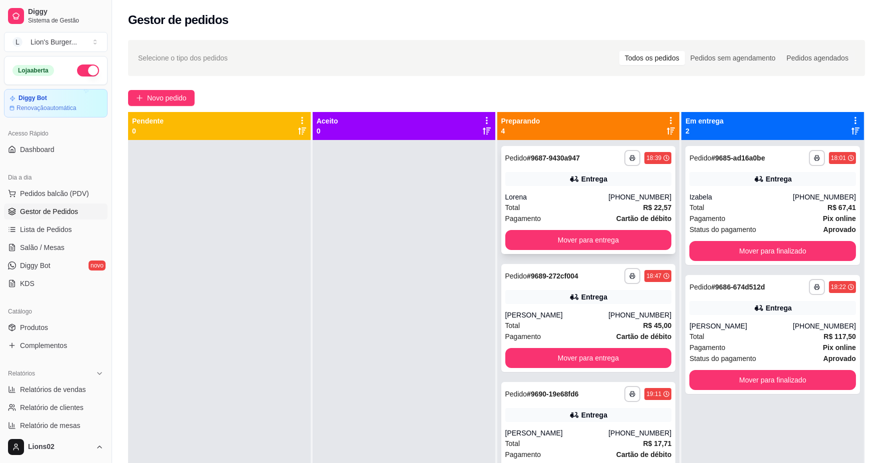
click at [622, 205] on div "Total R$ 22,57" at bounding box center [588, 207] width 167 height 11
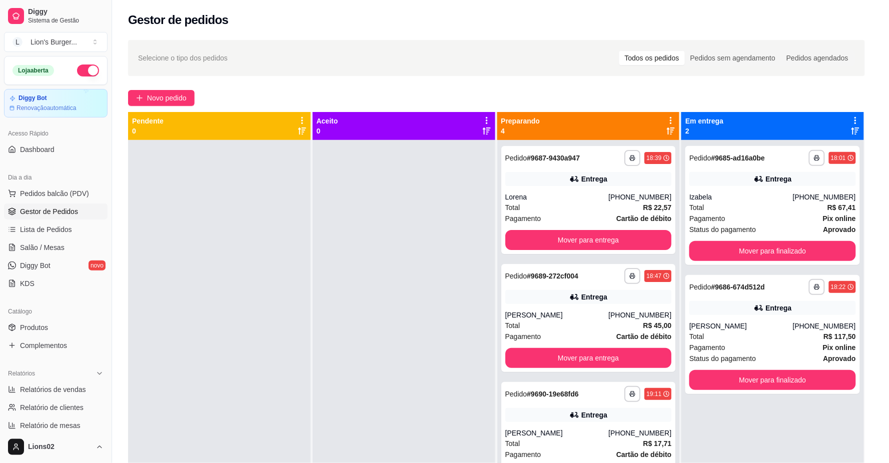
scroll to position [222, 0]
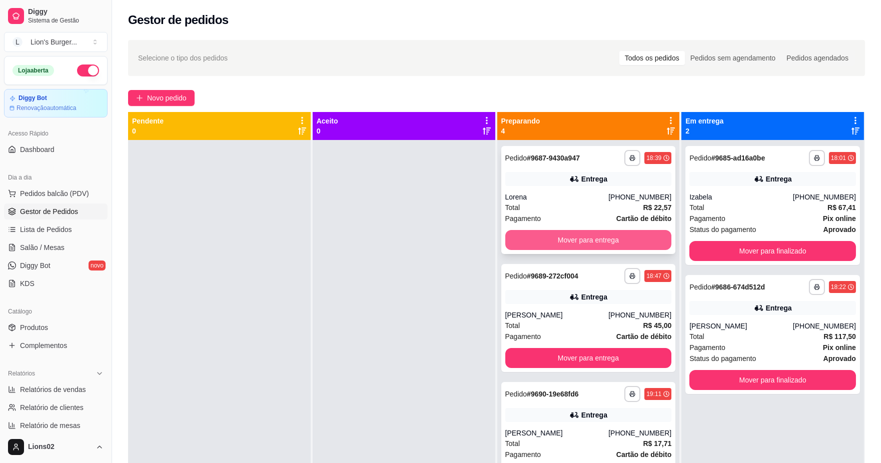
click at [631, 241] on button "Mover para entrega" at bounding box center [588, 240] width 167 height 20
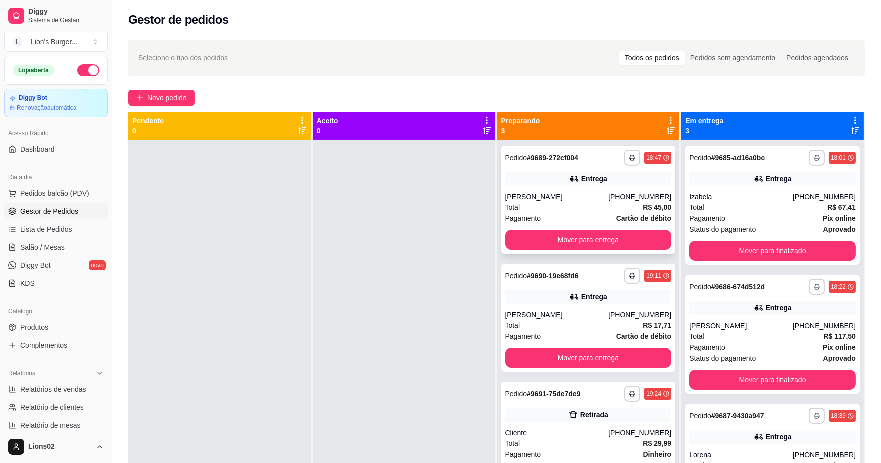
click at [584, 211] on div "Total R$ 45,00" at bounding box center [588, 207] width 167 height 11
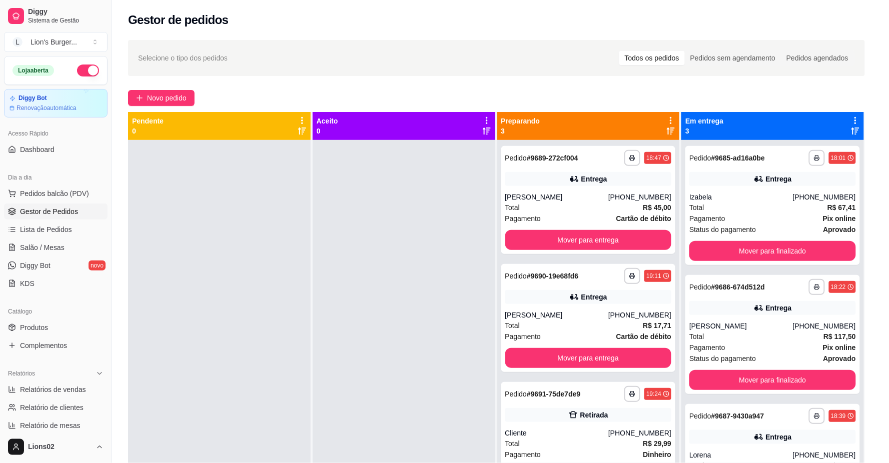
scroll to position [149, 0]
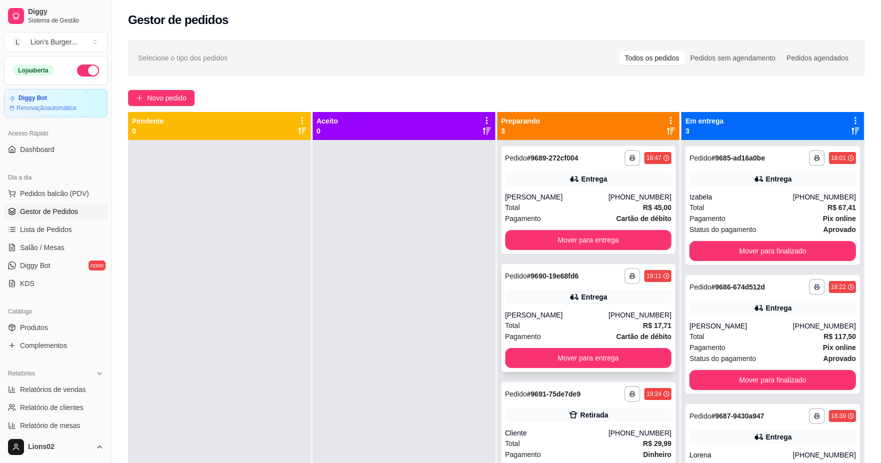
click at [631, 322] on div "Total R$ 17,71" at bounding box center [588, 325] width 167 height 11
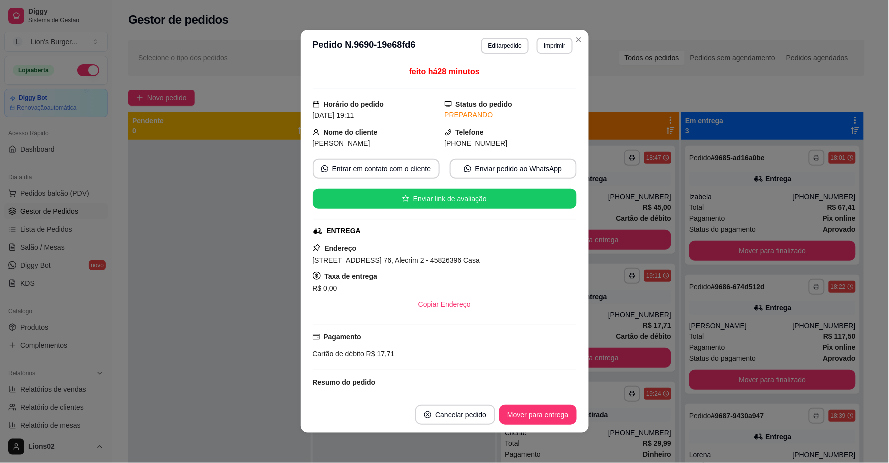
scroll to position [84, 0]
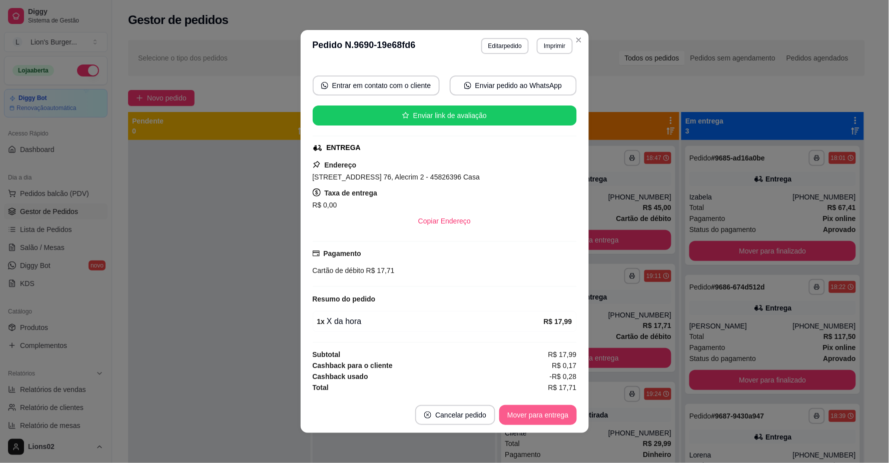
click at [556, 417] on button "Mover para entrega" at bounding box center [537, 415] width 77 height 20
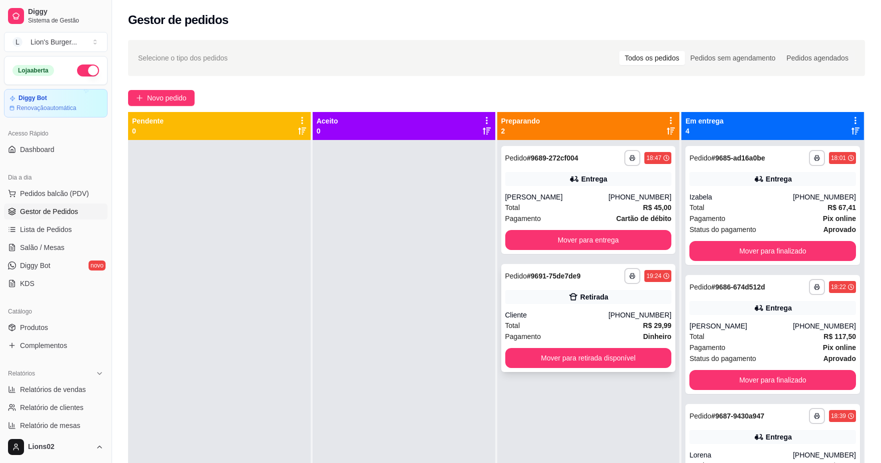
click at [609, 319] on div "Cliente" at bounding box center [557, 315] width 104 height 10
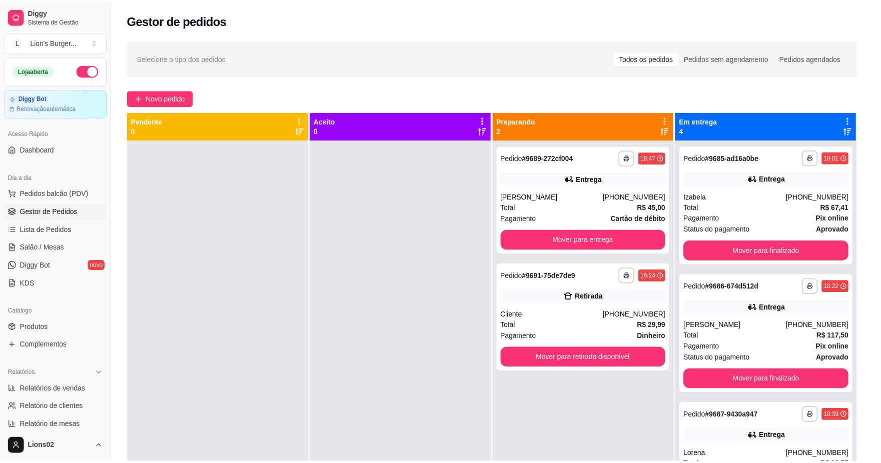
scroll to position [27, 0]
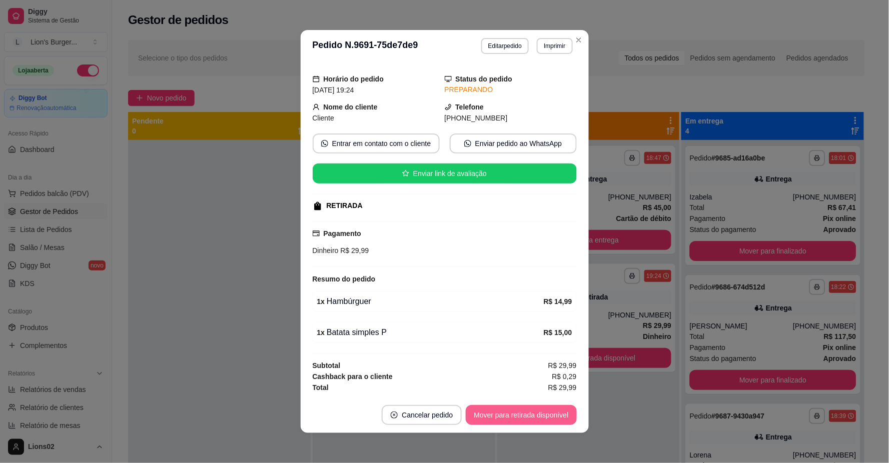
click at [539, 408] on button "Mover para retirada disponível" at bounding box center [521, 415] width 111 height 20
